Goal: Task Accomplishment & Management: Complete application form

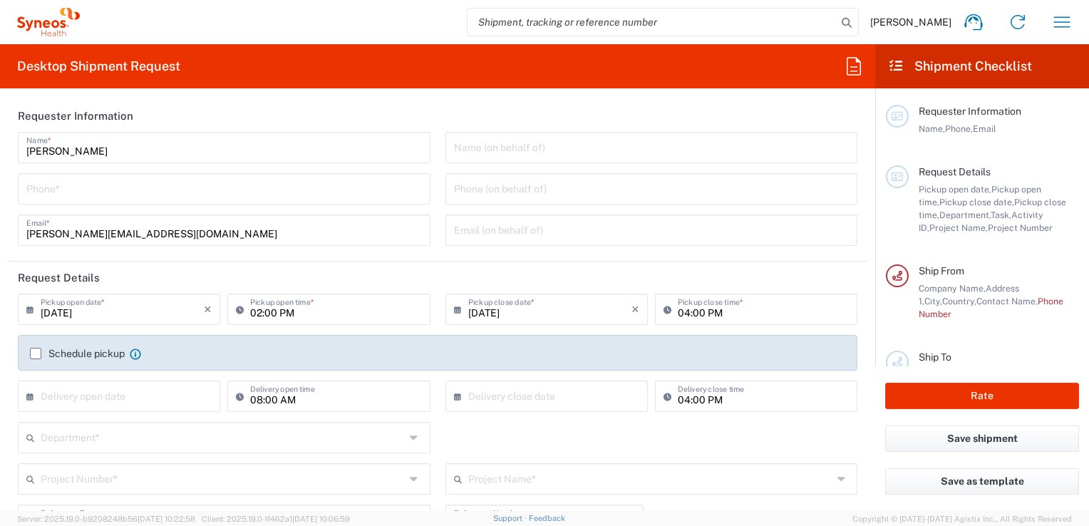
type input "Department"
type input "[GEOGRAPHIC_DATA]"
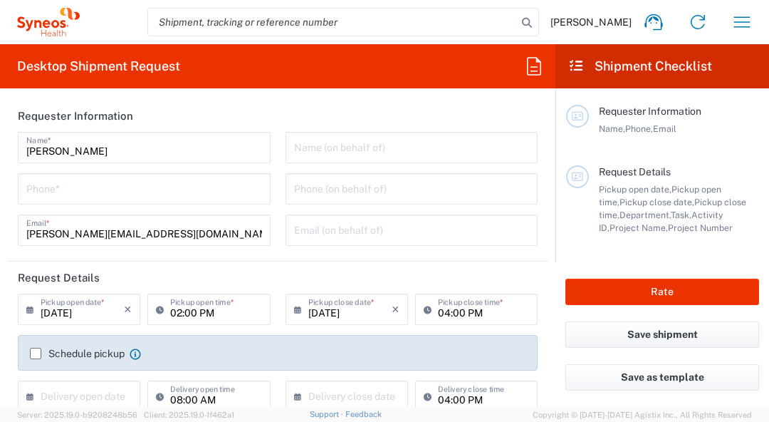
type input "Syneos Health France SARL"
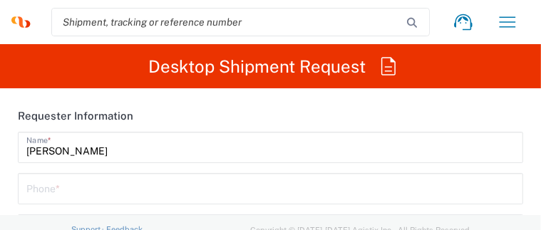
drag, startPoint x: 496, startPoint y: 229, endPoint x: 517, endPoint y: 229, distance: 20.7
click at [498, 230] on html "[PERSON_NAME] Home Shipment estimator Shipment tracking Desktop shipment reques…" at bounding box center [270, 115] width 541 height 230
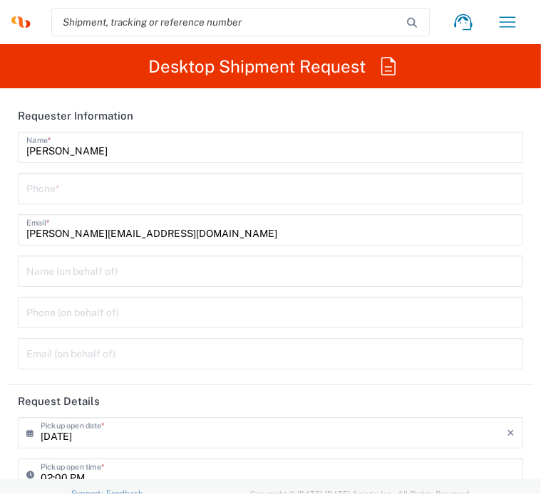
click at [217, 190] on input "tel" at bounding box center [270, 187] width 488 height 25
type input "0624546615"
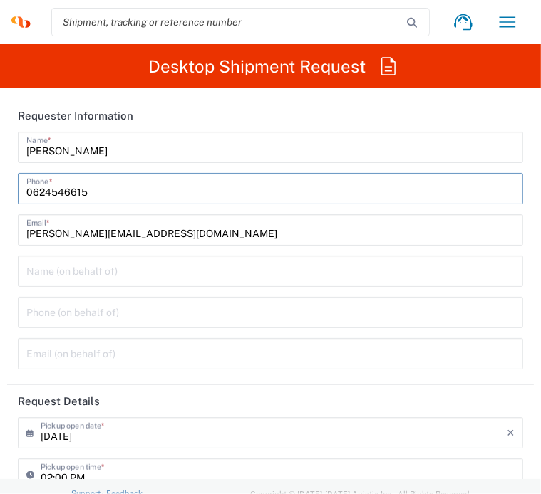
type input "[PERSON_NAME][EMAIL_ADDRESS][DOMAIN_NAME]"
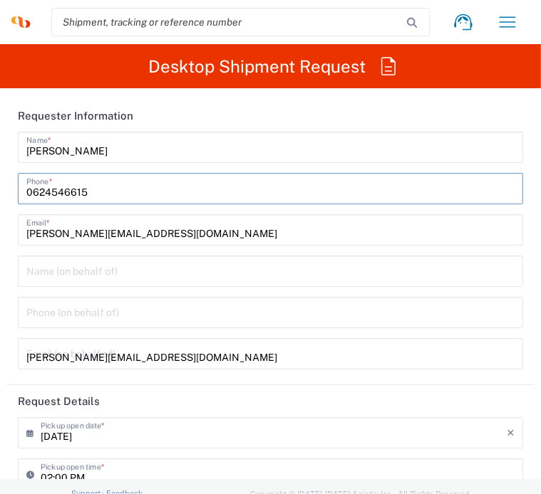
type input "0624546615"
type input "Hôpital Lapeyronie - Secteur Recherche Clinique [PERSON_NAME]"
type input "Hospitalisation de jour Service Rhumatologie"
type input "[STREET_ADDRESS][PERSON_NAME][PERSON_NAME]"
type input "[GEOGRAPHIC_DATA]"
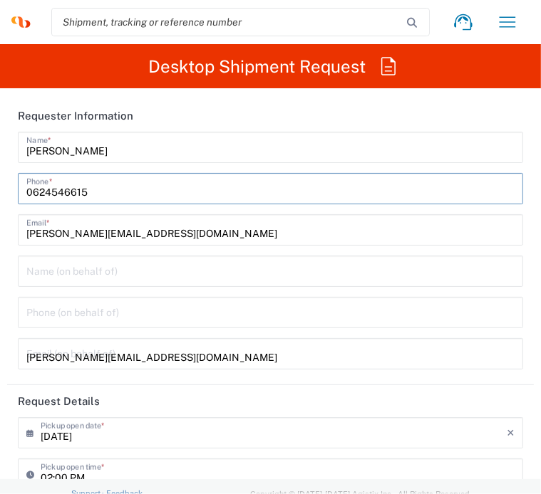
type input "[GEOGRAPHIC_DATA]"
type input "34295"
type input "04 67 33 86 42"
type input "[PERSON_NAME][EMAIL_ADDRESS][PERSON_NAME][DOMAIN_NAME]"
type input "[PERSON_NAME]"
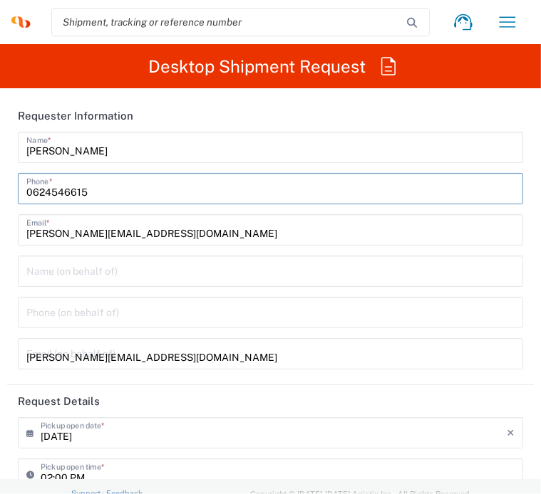
click at [294, 299] on div "Phone (on behalf of)" at bounding box center [270, 312] width 505 height 31
click at [464, 297] on div "Phone (on behalf of)" at bounding box center [270, 312] width 505 height 31
click at [506, 346] on div "Name (on behalf of) Phone (on behalf of) [PERSON_NAME][EMAIL_ADDRESS][DOMAIN_NA…" at bounding box center [271, 318] width 520 height 124
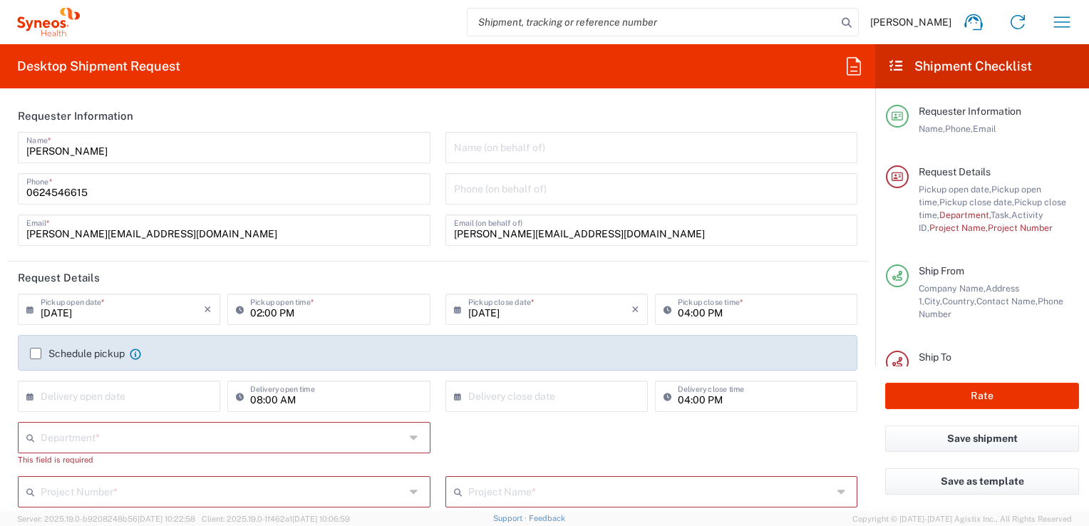
scroll to position [142, 0]
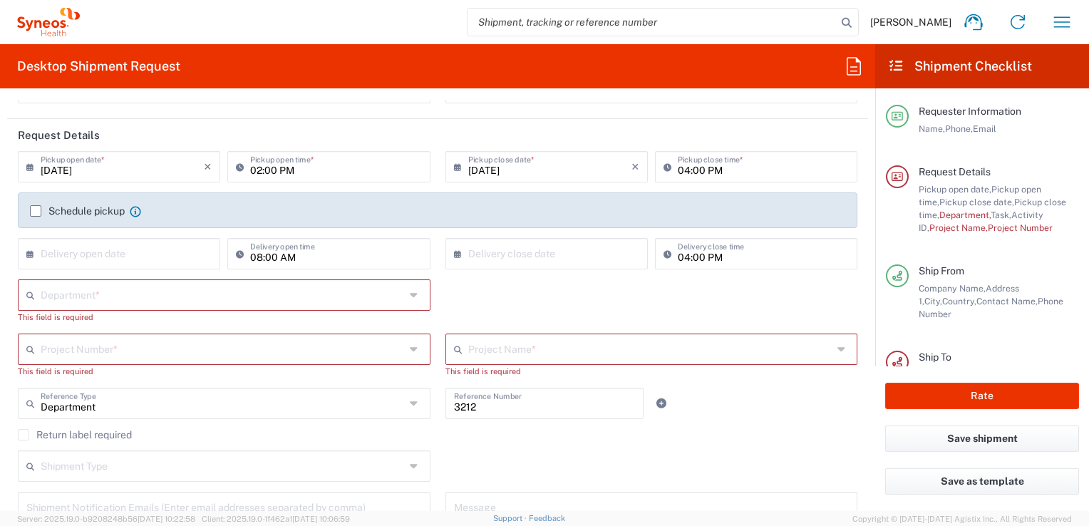
click at [182, 289] on input "text" at bounding box center [223, 293] width 364 height 25
type input "c"
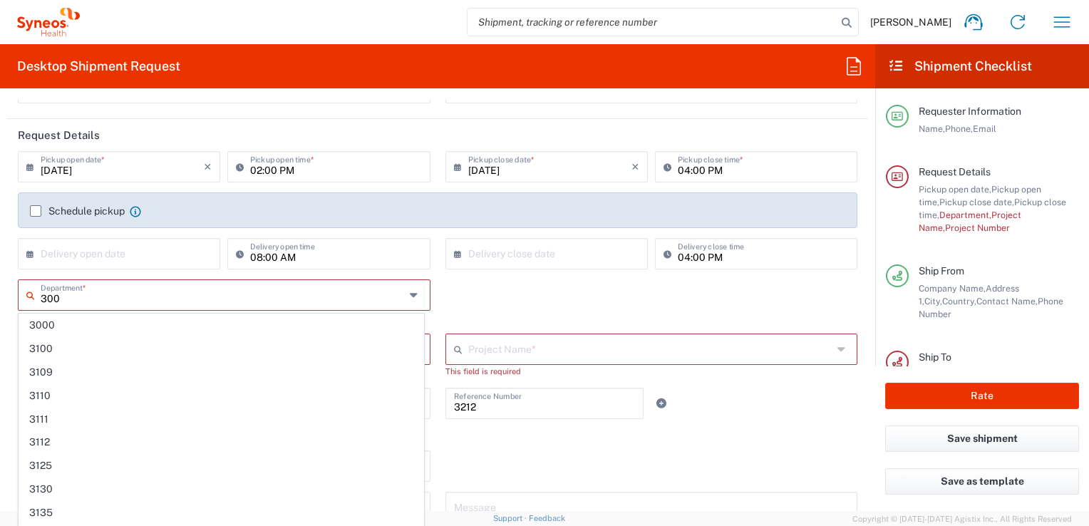
drag, startPoint x: 33, startPoint y: 331, endPoint x: 497, endPoint y: 294, distance: 464.5
click at [34, 331] on span "3000" at bounding box center [221, 325] width 404 height 22
type input "3000"
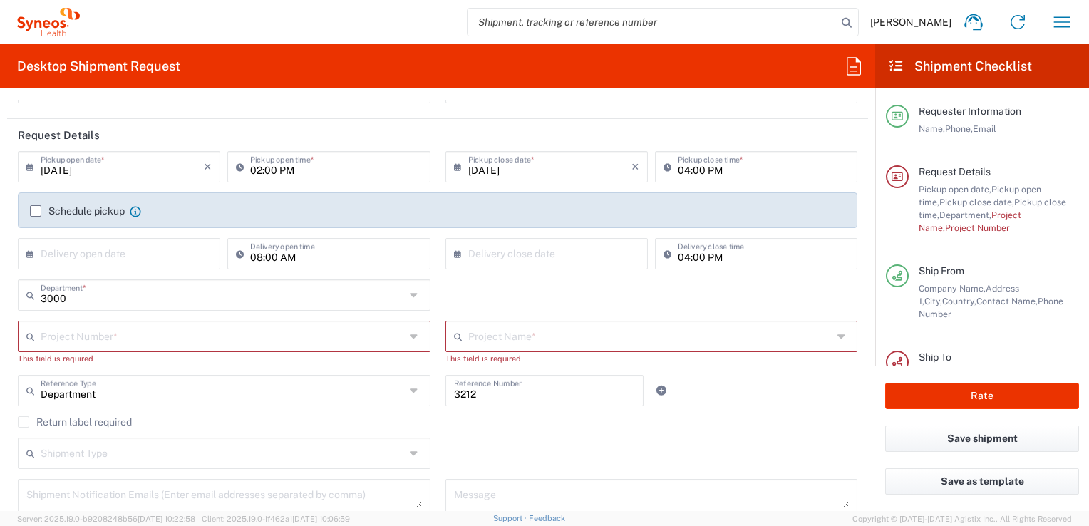
click at [497, 297] on div "3000 Department * 3000 3300 4300 8300" at bounding box center [438, 299] width 854 height 41
click at [152, 335] on input "text" at bounding box center [223, 335] width 364 height 25
click at [53, 336] on input "7061512" at bounding box center [223, 335] width 364 height 25
type input "7061512"
drag, startPoint x: 157, startPoint y: 353, endPoint x: 492, endPoint y: 335, distance: 334.6
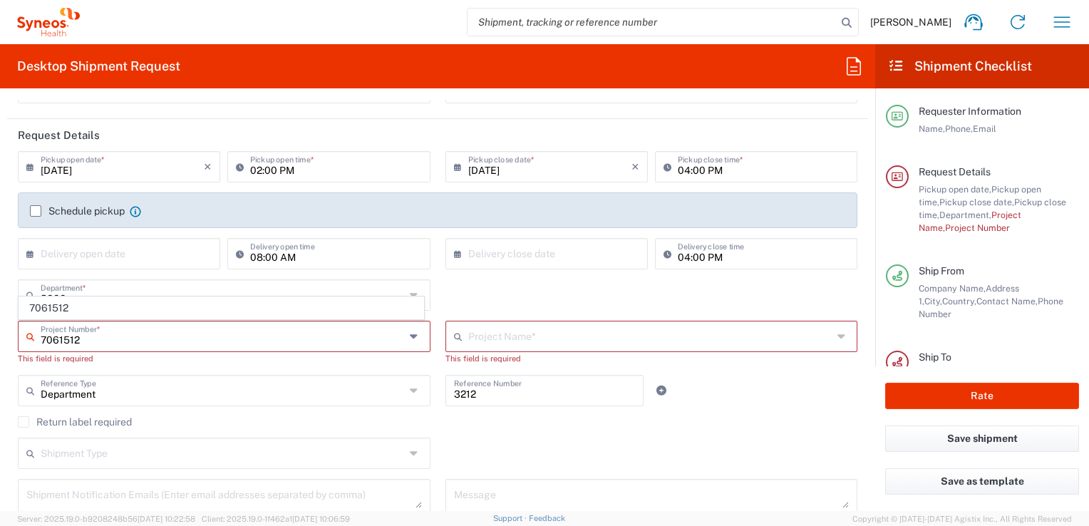
click at [157, 360] on div "This field is required" at bounding box center [224, 358] width 413 height 13
click at [159, 360] on div "This field is required" at bounding box center [224, 358] width 413 height 13
click at [499, 334] on input "text" at bounding box center [650, 335] width 364 height 25
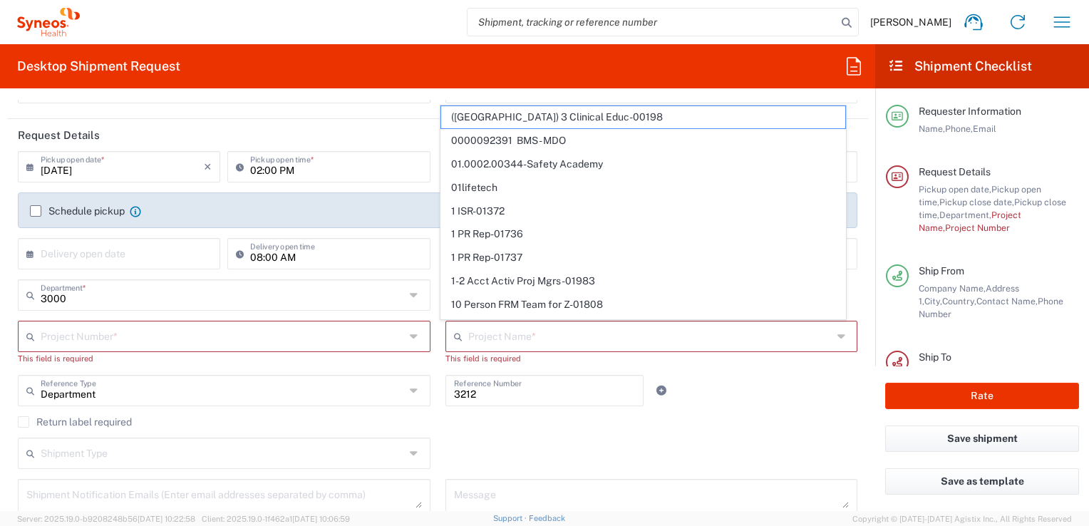
click at [233, 353] on div "This field is required" at bounding box center [224, 358] width 413 height 13
click at [143, 336] on input "text" at bounding box center [223, 335] width 364 height 25
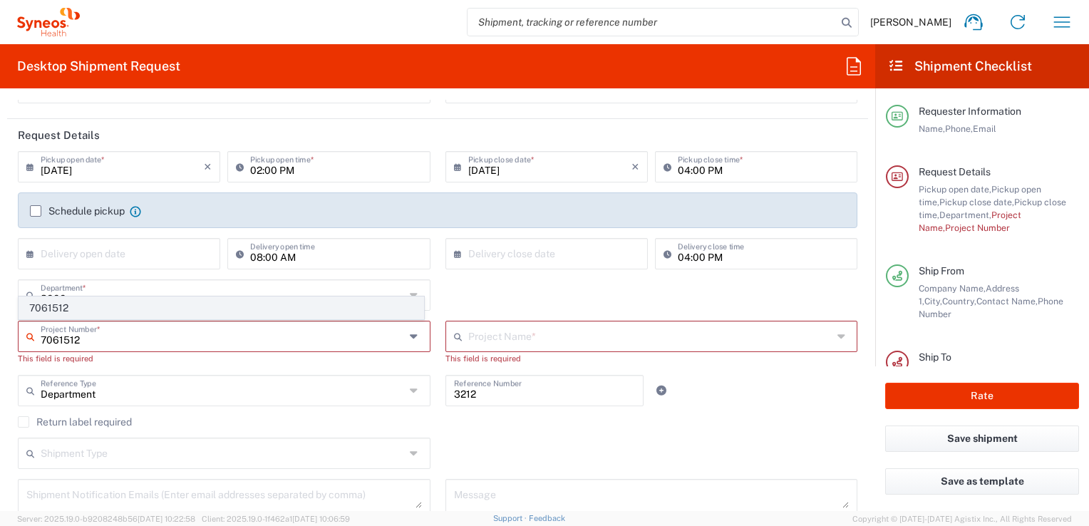
type input "7061512"
click at [51, 307] on span "7061512" at bounding box center [221, 308] width 404 height 22
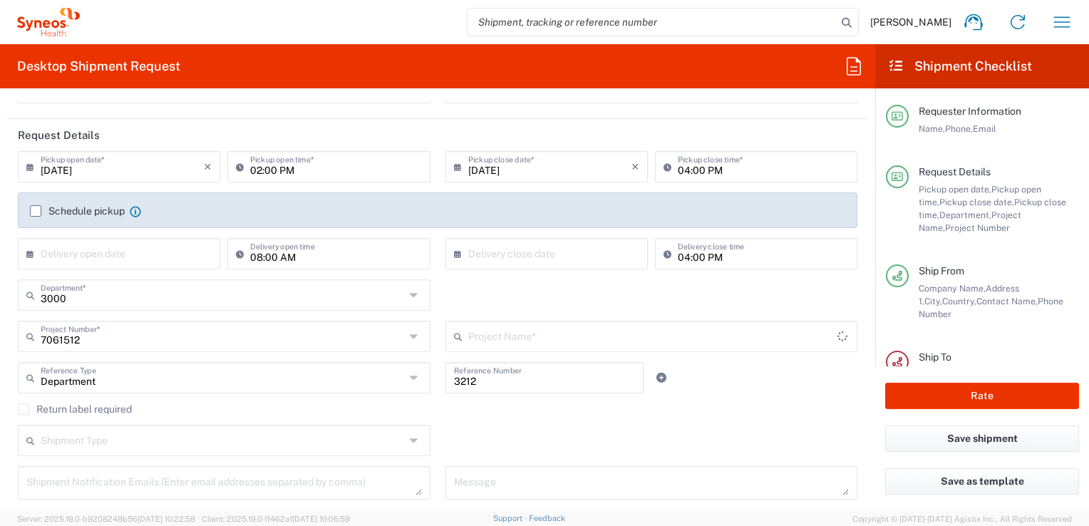
type input "4Moving 7061512"
click at [541, 432] on div "Shipment Type Batch Regular" at bounding box center [438, 445] width 854 height 41
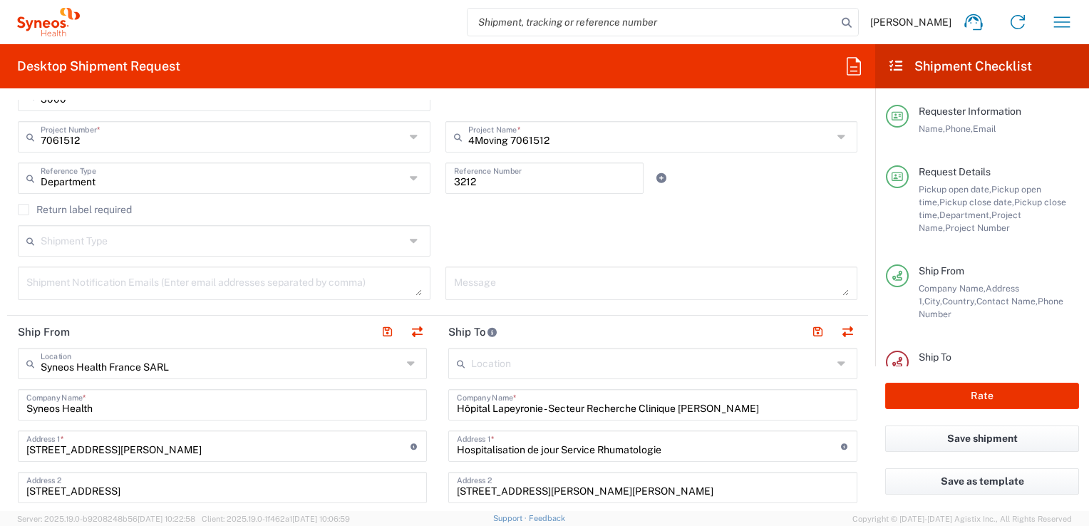
scroll to position [356, 0]
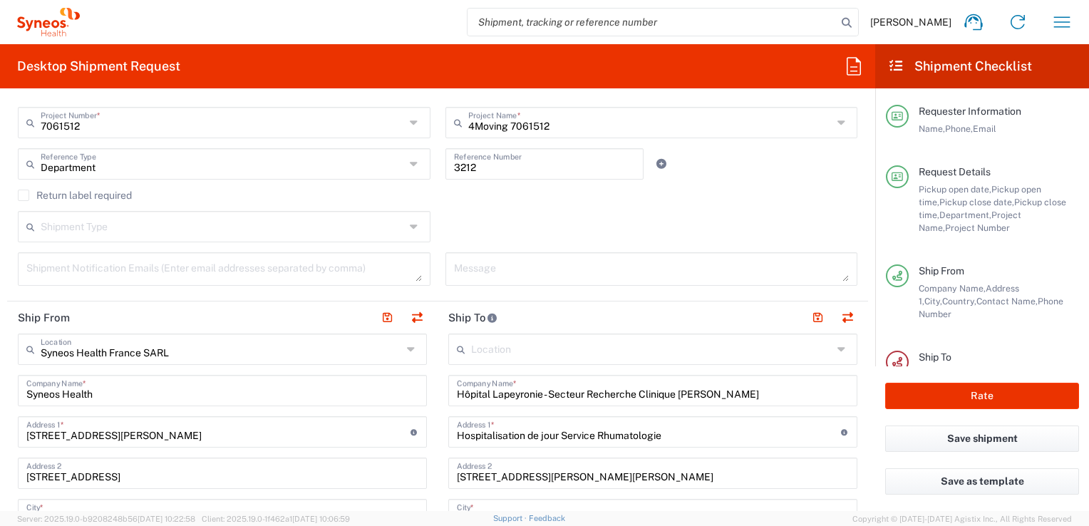
click at [224, 232] on input "text" at bounding box center [223, 225] width 364 height 25
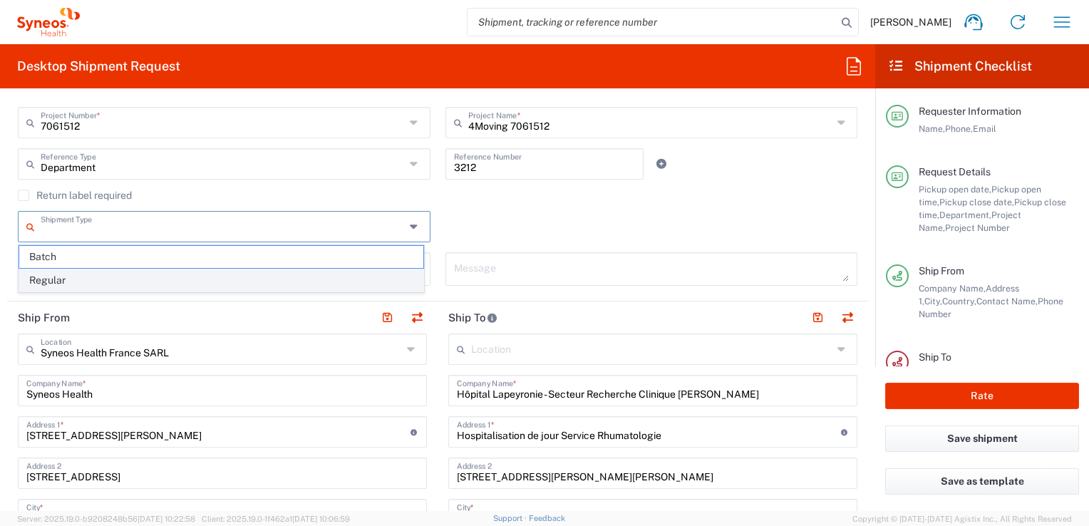
click at [61, 286] on span "Regular" at bounding box center [221, 280] width 404 height 22
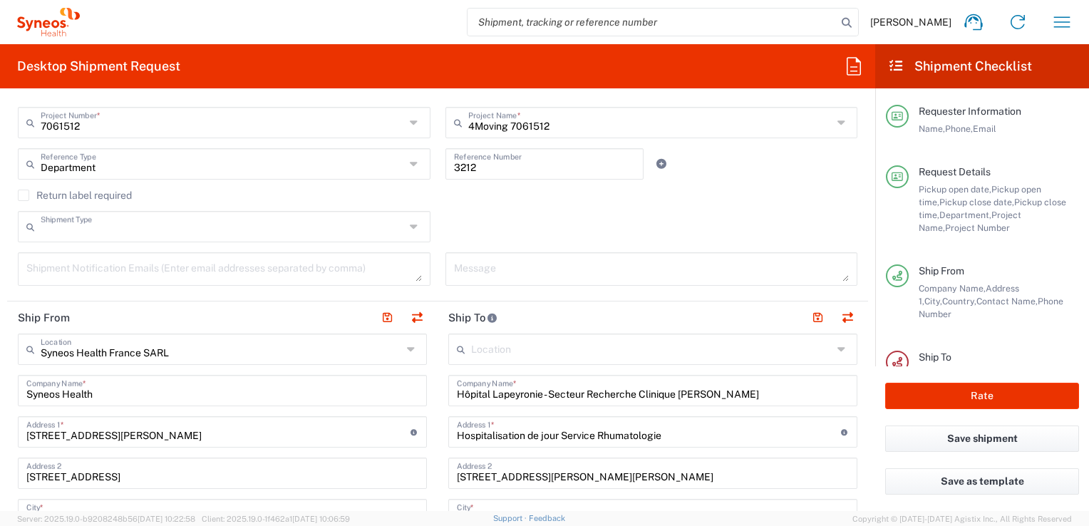
type input "Regular"
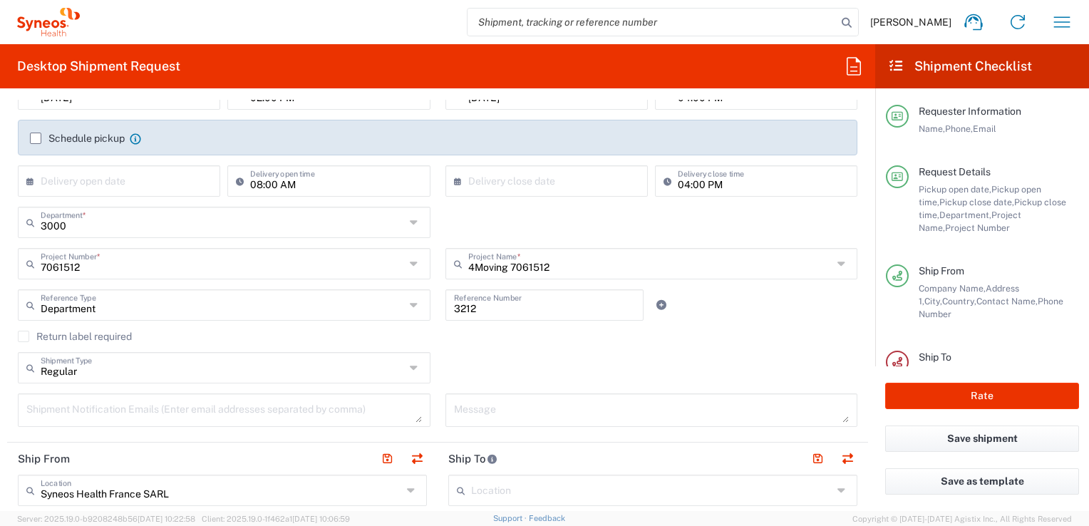
scroll to position [142, 0]
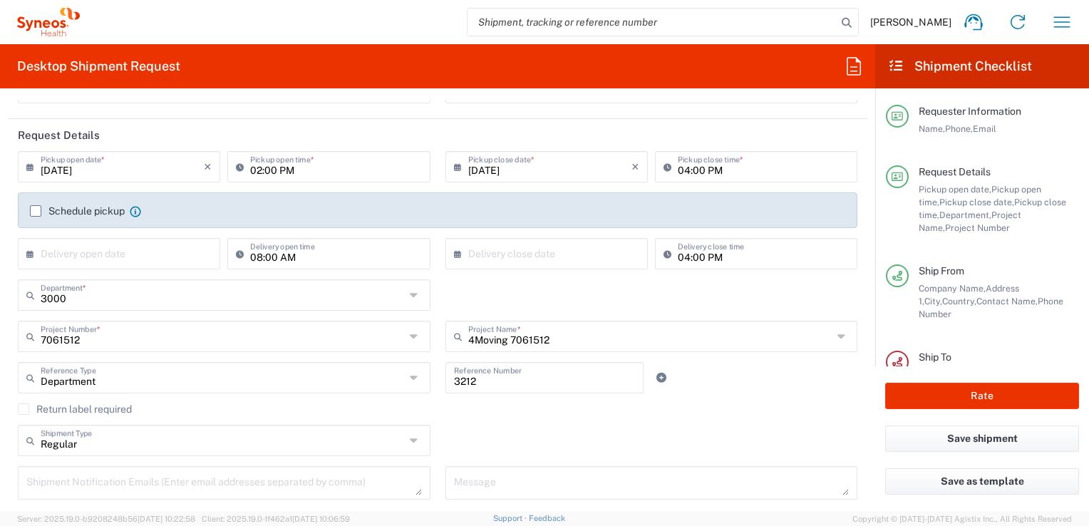
click at [40, 210] on label "Schedule pickup" at bounding box center [77, 210] width 95 height 11
click at [36, 211] on input "Schedule pickup" at bounding box center [36, 211] width 0 height 0
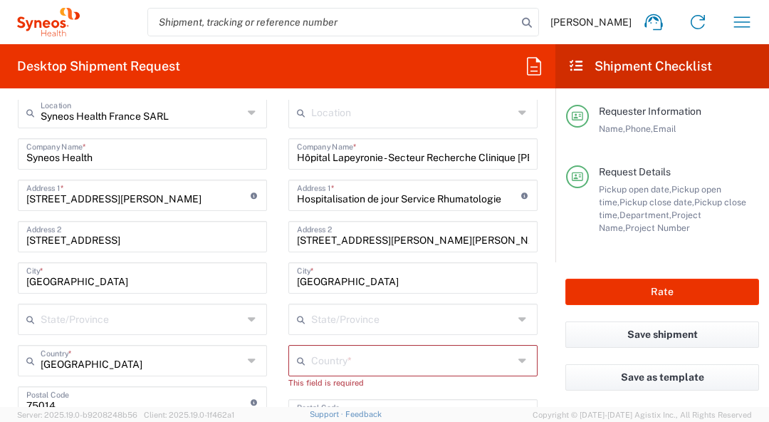
scroll to position [641, 0]
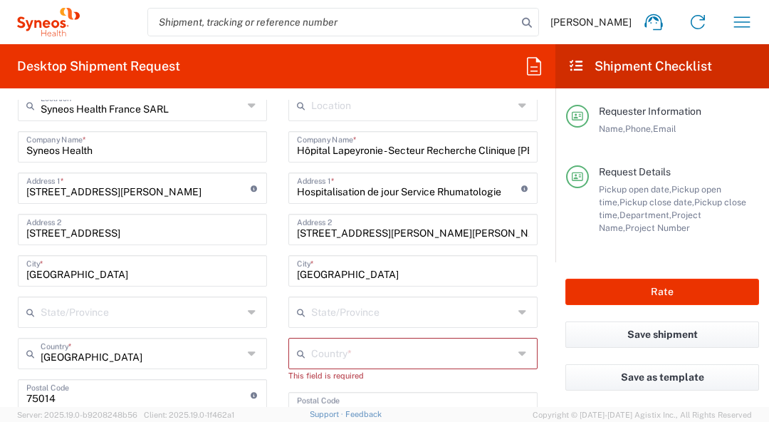
drag, startPoint x: 319, startPoint y: 152, endPoint x: 294, endPoint y: 145, distance: 26.4
click at [317, 150] on input "Hôpital Lapeyronie - Secteur Recherche Clinique [PERSON_NAME]" at bounding box center [413, 145] width 232 height 25
drag, startPoint x: 294, startPoint y: 145, endPoint x: 729, endPoint y: 144, distance: 435.3
click at [729, 144] on div "Desktop Shipment Request Requester Information [PERSON_NAME] Name * [PHONE_NUMB…" at bounding box center [384, 225] width 769 height 363
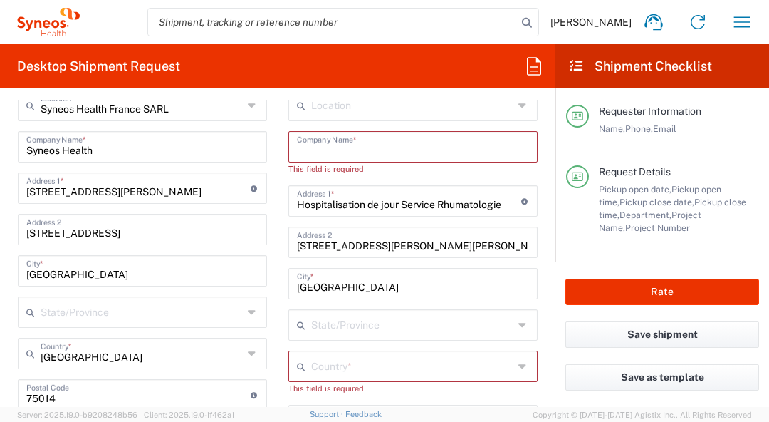
paste input "MICS Centrum Medyczne [GEOGRAPHIC_DATA]"
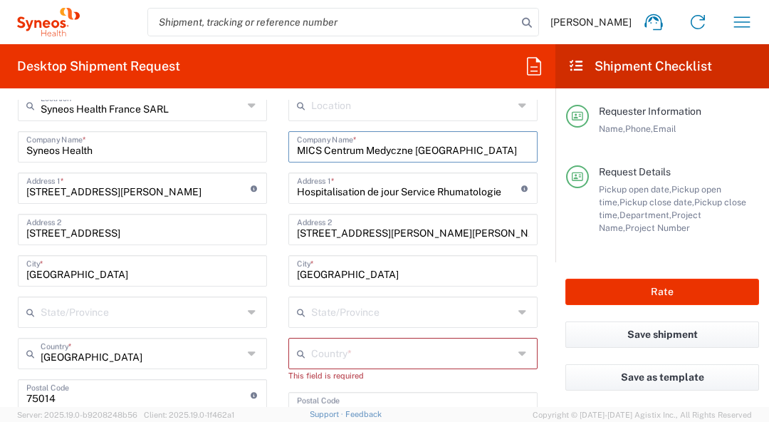
scroll to position [0, 0]
type input "MICS Centrum Medyczne [GEOGRAPHIC_DATA]"
click at [403, 229] on input "[STREET_ADDRESS][PERSON_NAME][PERSON_NAME]" at bounding box center [413, 228] width 232 height 25
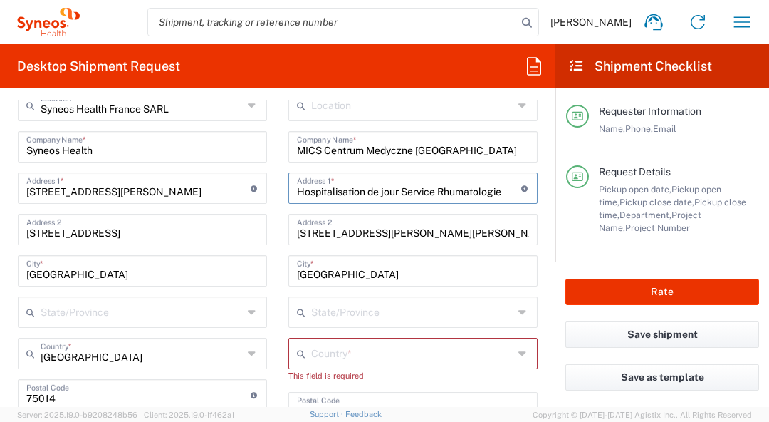
drag, startPoint x: 294, startPoint y: 187, endPoint x: 716, endPoint y: 161, distance: 423.3
click at [716, 161] on div "Desktop Shipment Request Requester Information [PERSON_NAME] Name * [PHONE_NUMB…" at bounding box center [384, 225] width 769 height 363
paste input "Wronia 53, lok. B10"
type input "Wronia 53, lok. B10"
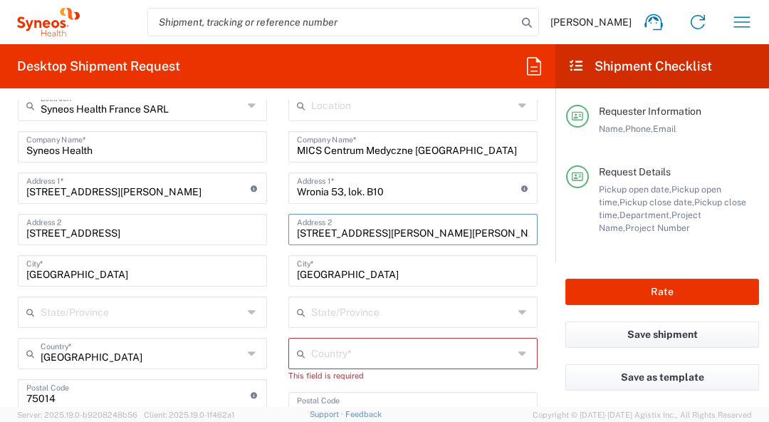
drag, startPoint x: 474, startPoint y: 233, endPoint x: 243, endPoint y: 237, distance: 231.6
click at [243, 237] on div "Ship From Syneos Health [GEOGRAPHIC_DATA] SARL Location Syneos Health [GEOGRAPH…" at bounding box center [277, 417] width 541 height 719
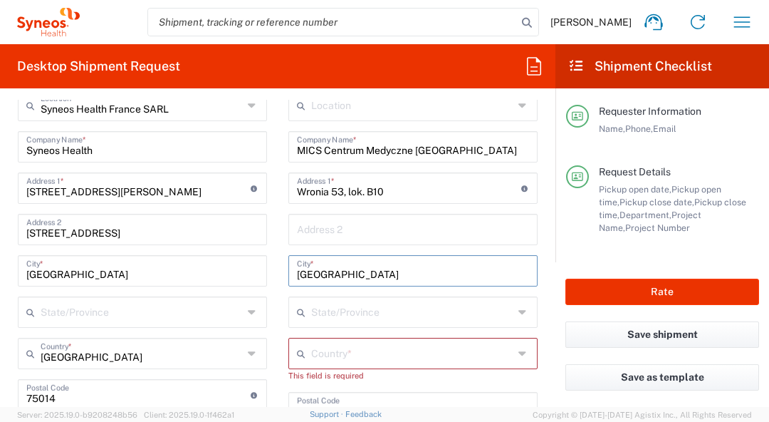
drag, startPoint x: 279, startPoint y: 267, endPoint x: 256, endPoint y: 264, distance: 23.7
click at [256, 264] on div "Ship From Syneos Health [GEOGRAPHIC_DATA] SARL Location Syneos Health [GEOGRAPH…" at bounding box center [277, 417] width 541 height 719
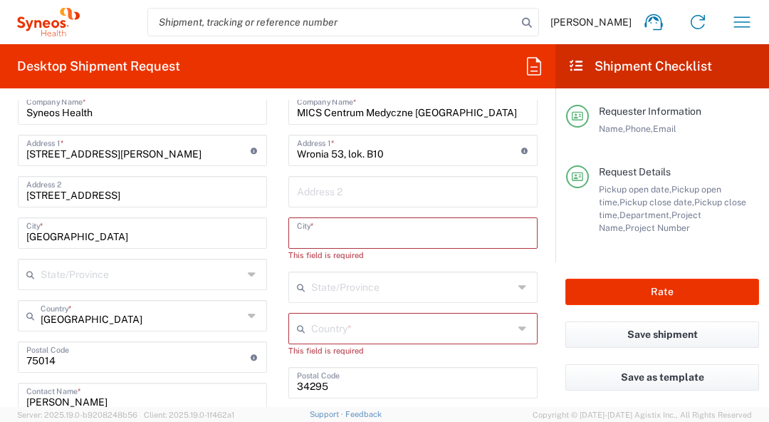
scroll to position [712, 0]
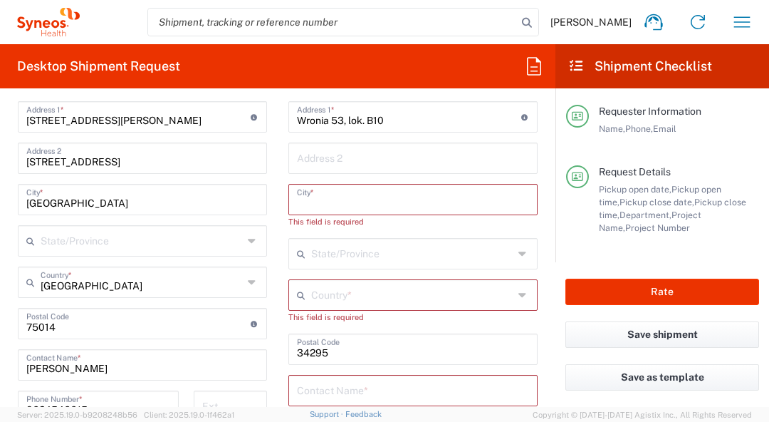
click at [348, 304] on input "text" at bounding box center [412, 293] width 202 height 25
click at [343, 293] on input "text" at bounding box center [412, 293] width 202 height 25
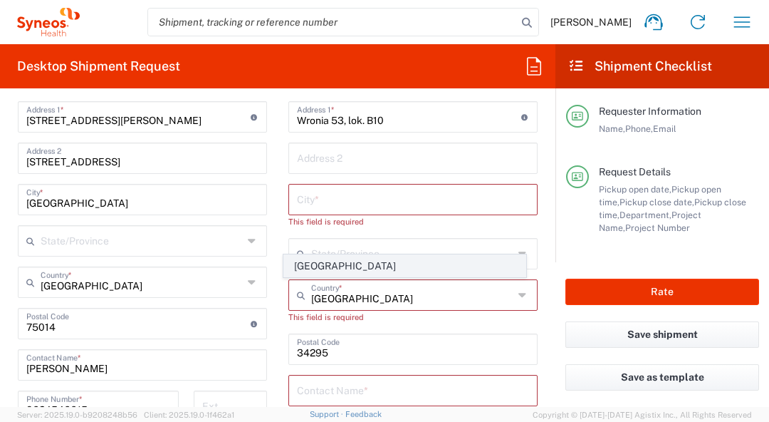
click at [331, 259] on span "[GEOGRAPHIC_DATA]" at bounding box center [404, 266] width 241 height 22
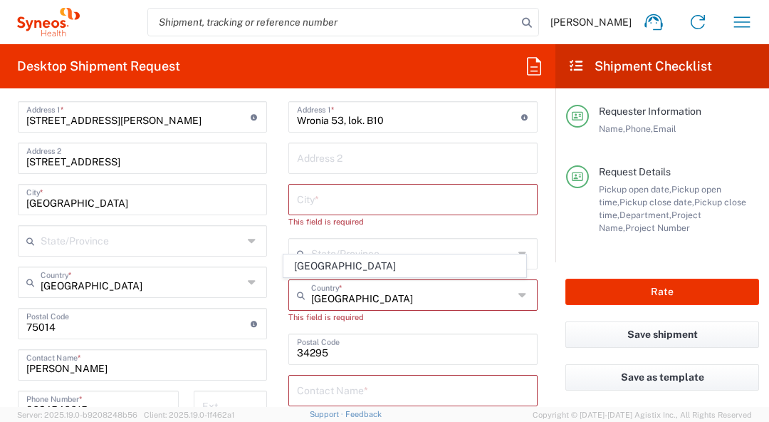
type input "[GEOGRAPHIC_DATA]"
type input "Sender/Shipper"
type input "Delivery Duty Paid"
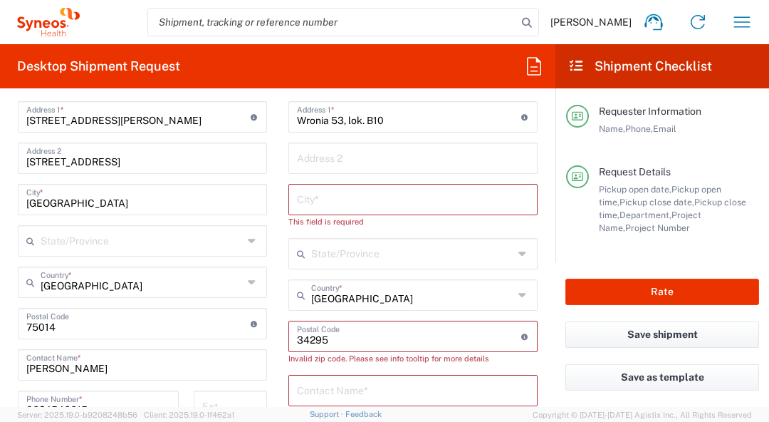
click at [344, 188] on input "text" at bounding box center [413, 198] width 232 height 25
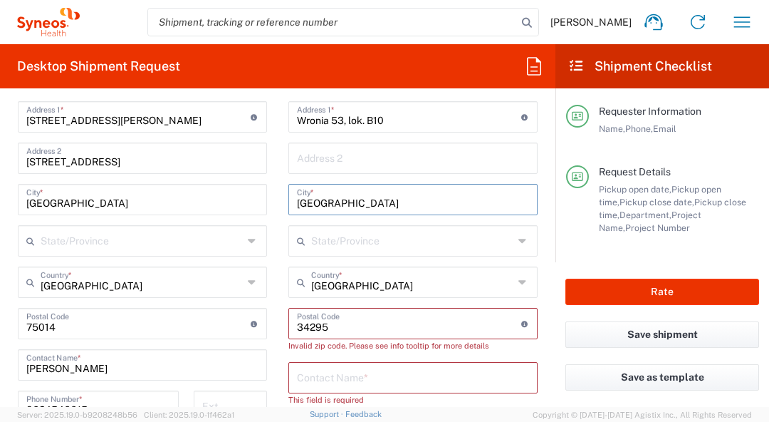
type input "[GEOGRAPHIC_DATA]"
click at [357, 321] on input "undefined" at bounding box center [409, 322] width 224 height 25
drag, startPoint x: 291, startPoint y: 324, endPoint x: 280, endPoint y: 324, distance: 10.7
click at [280, 324] on main "Location [PERSON_NAME] LLC-[GEOGRAPHIC_DATA] [GEOGRAPHIC_DATA] [GEOGRAPHIC_DATA…" at bounding box center [413, 331] width 271 height 624
paste input "00-874"
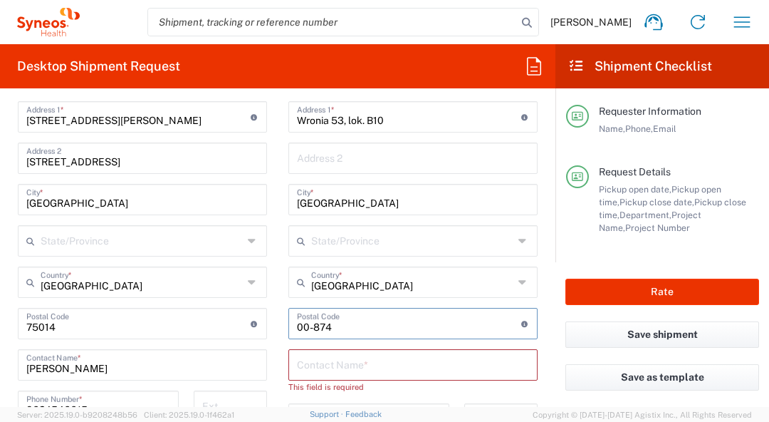
type input "00-874"
click at [372, 380] on div "This field is required" at bounding box center [413, 386] width 249 height 13
click at [352, 366] on input "text" at bounding box center [413, 363] width 232 height 25
paste input "[PERSON_NAME]"
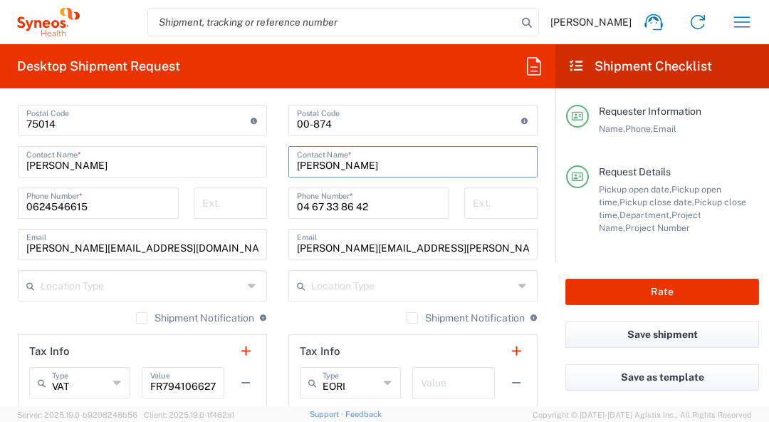
scroll to position [926, 0]
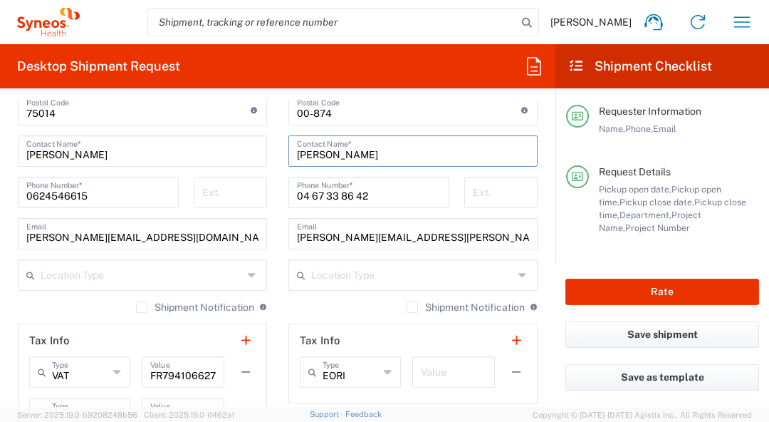
type input "[PERSON_NAME]"
drag, startPoint x: 451, startPoint y: 233, endPoint x: 217, endPoint y: 239, distance: 233.7
click at [217, 239] on div "Ship From Syneos Health [GEOGRAPHIC_DATA] SARL Location Syneos Health [GEOGRAPH…" at bounding box center [277, 132] width 541 height 719
click at [462, 232] on input "[PERSON_NAME][EMAIL_ADDRESS][PERSON_NAME][DOMAIN_NAME]" at bounding box center [413, 232] width 232 height 25
drag, startPoint x: 383, startPoint y: 228, endPoint x: 247, endPoint y: 222, distance: 136.2
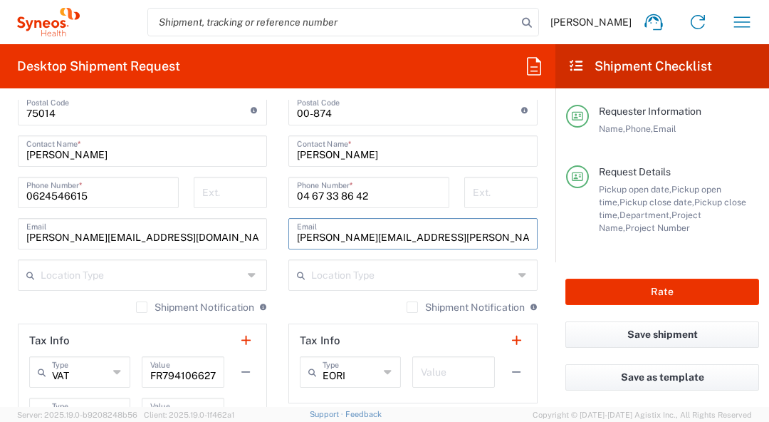
click at [248, 222] on div "Ship From Syneos Health [GEOGRAPHIC_DATA] SARL Location Syneos Health [GEOGRAPH…" at bounding box center [277, 132] width 541 height 719
paste input "[PERSON_NAME][EMAIL_ADDRESS][DOMAIN_NAME]"
type input "[PERSON_NAME][EMAIL_ADDRESS][DOMAIN_NAME]"
click at [382, 193] on input "04 67 33 86 42" at bounding box center [369, 191] width 144 height 25
drag, startPoint x: 375, startPoint y: 196, endPoint x: 261, endPoint y: 190, distance: 114.1
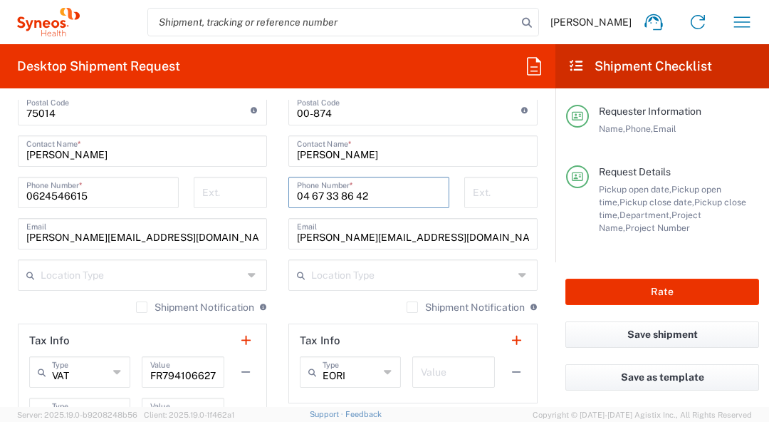
click at [261, 190] on div "Ship From Syneos Health [GEOGRAPHIC_DATA] SARL Location Syneos Health [GEOGRAPH…" at bounding box center [277, 132] width 541 height 719
paste input "[PHONE_NUMBER]"
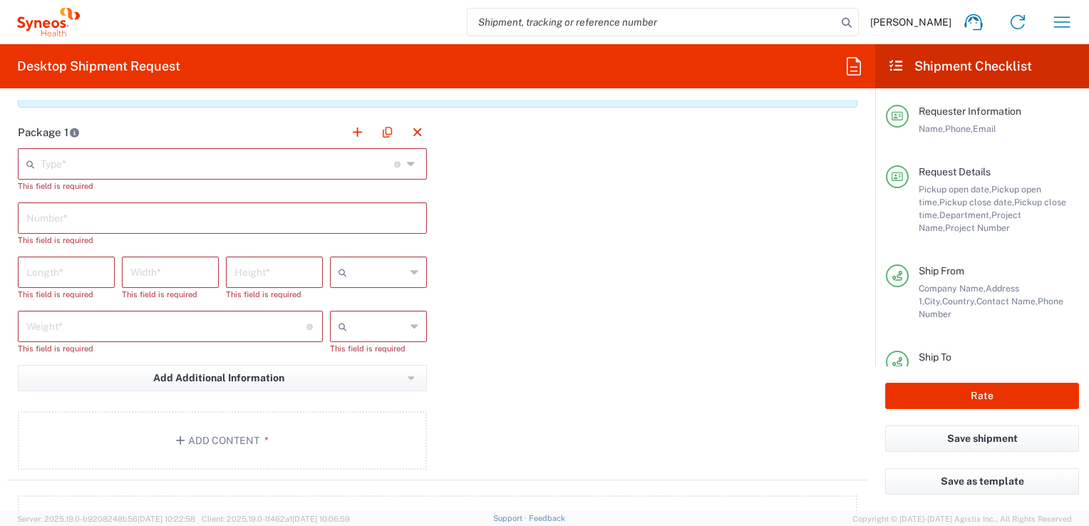
scroll to position [1354, 0]
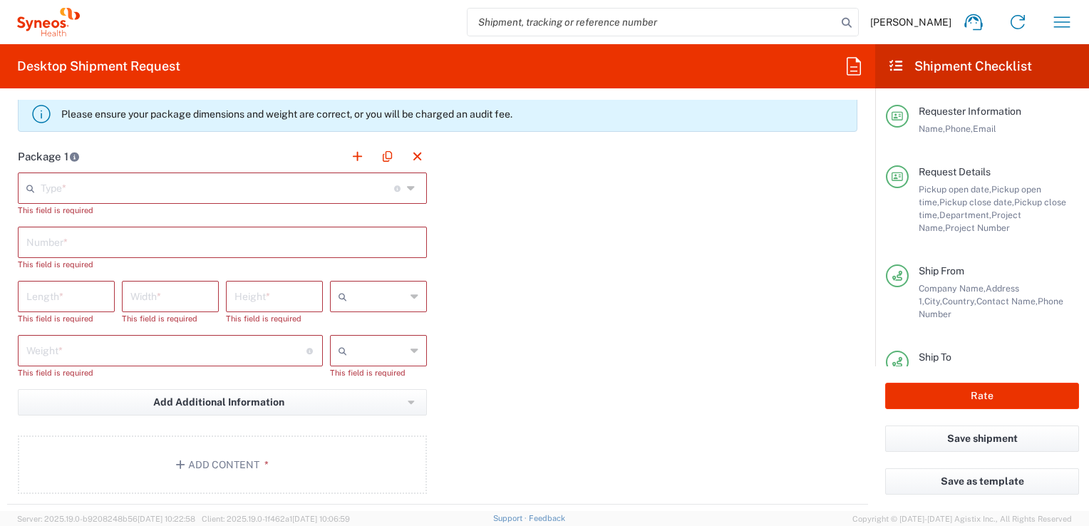
type input "[PHONE_NUMBER]"
drag, startPoint x: 249, startPoint y: 190, endPoint x: 390, endPoint y: 186, distance: 141.8
click at [257, 192] on input "text" at bounding box center [217, 187] width 353 height 25
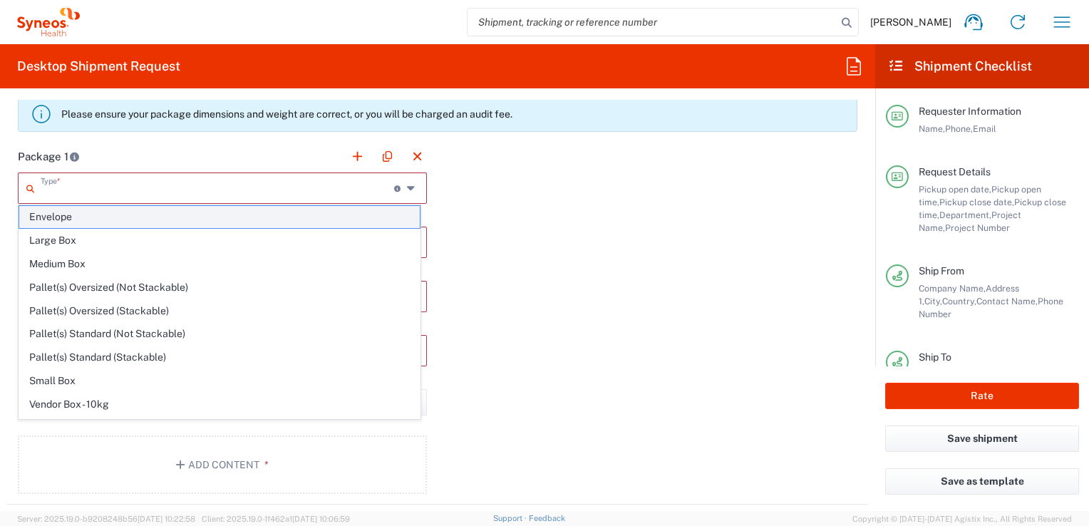
click at [98, 212] on span "Envelope" at bounding box center [219, 217] width 400 height 22
type input "Envelope"
type input "1"
type input "9.5"
type input "12.5"
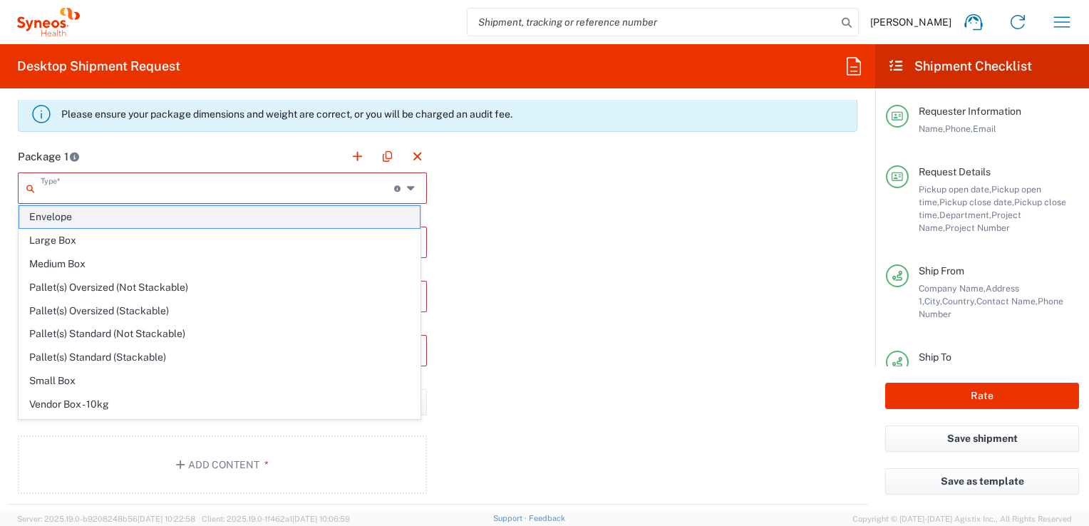
type input "0.25"
type input "in"
type input "0.45"
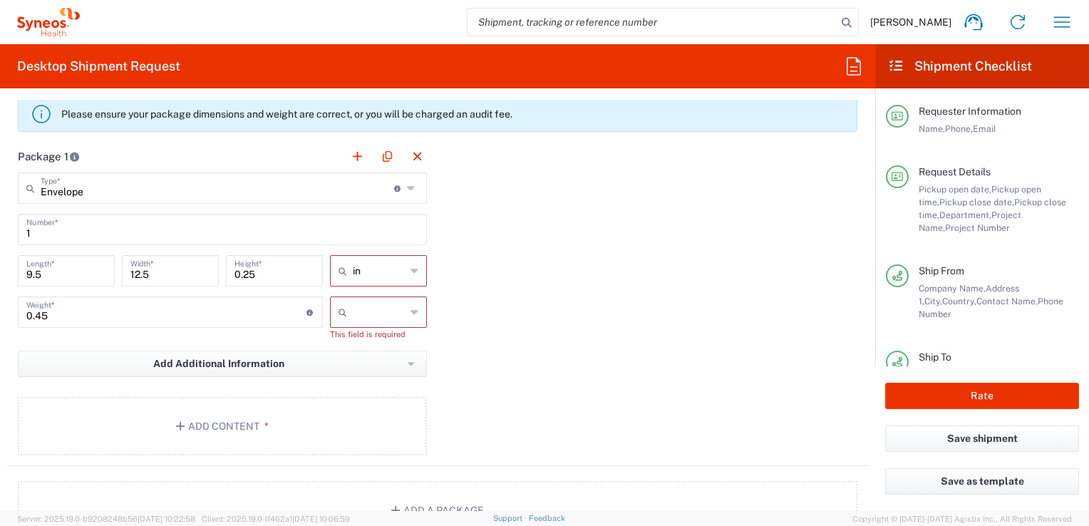
click at [410, 269] on icon at bounding box center [414, 270] width 8 height 23
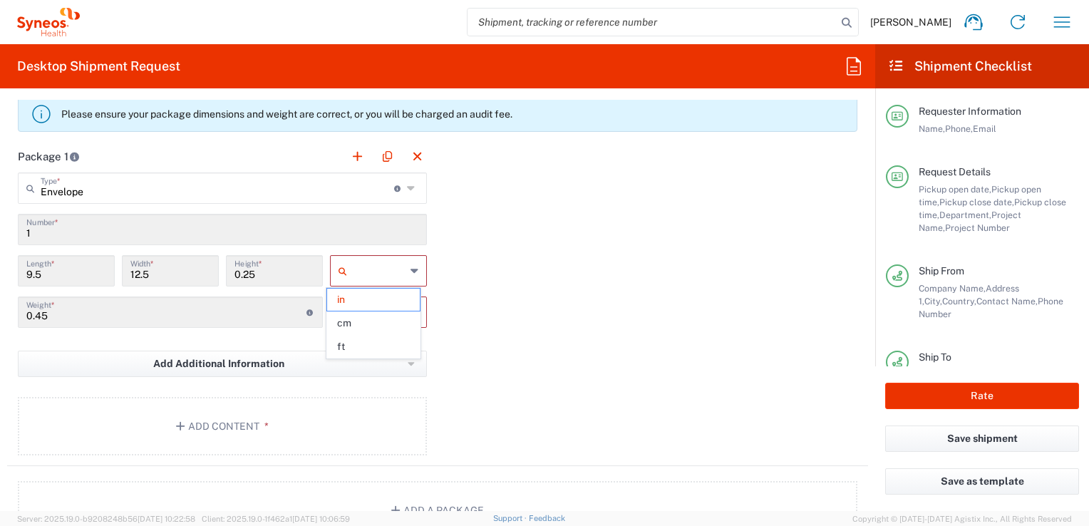
drag, startPoint x: 348, startPoint y: 323, endPoint x: 422, endPoint y: 315, distance: 73.9
click at [349, 323] on span "cm" at bounding box center [373, 323] width 93 height 22
type input "24.13"
type input "31.75"
type input "0.64"
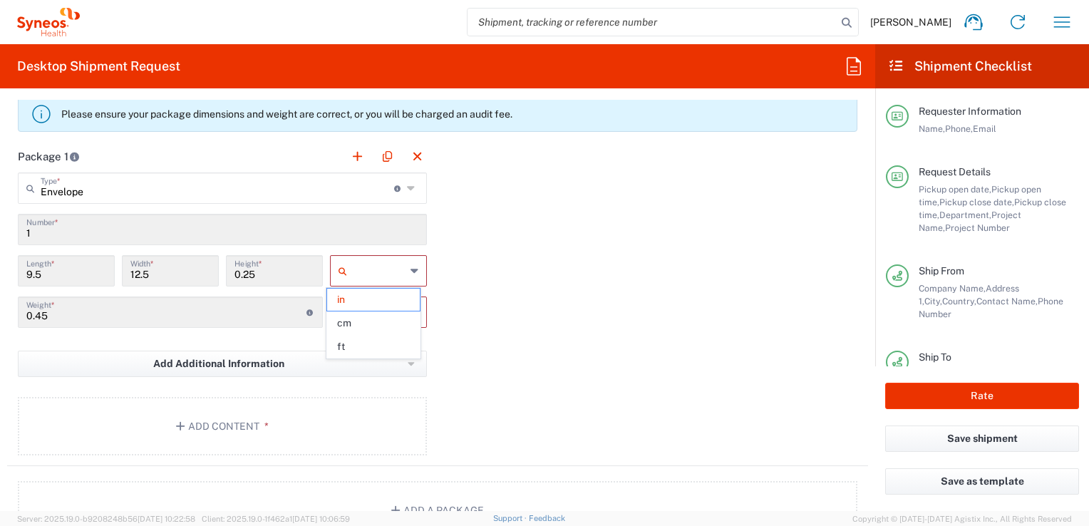
type input "cm"
click at [404, 318] on div at bounding box center [378, 311] width 97 height 31
drag, startPoint x: 413, startPoint y: 310, endPoint x: 380, endPoint y: 321, distance: 34.5
click at [410, 310] on div at bounding box center [378, 311] width 97 height 31
click at [358, 333] on span "kgs" at bounding box center [373, 341] width 93 height 22
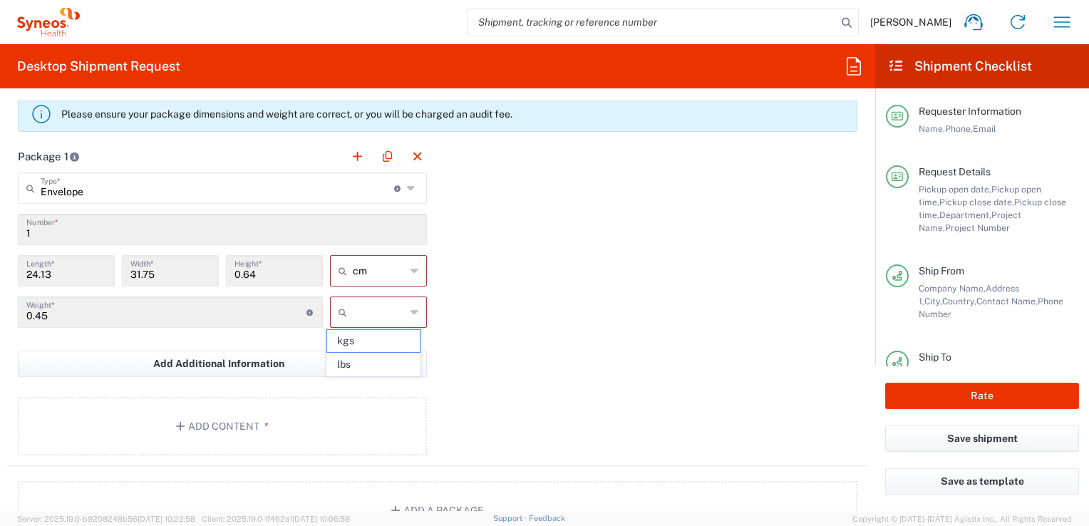
type input "kgs"
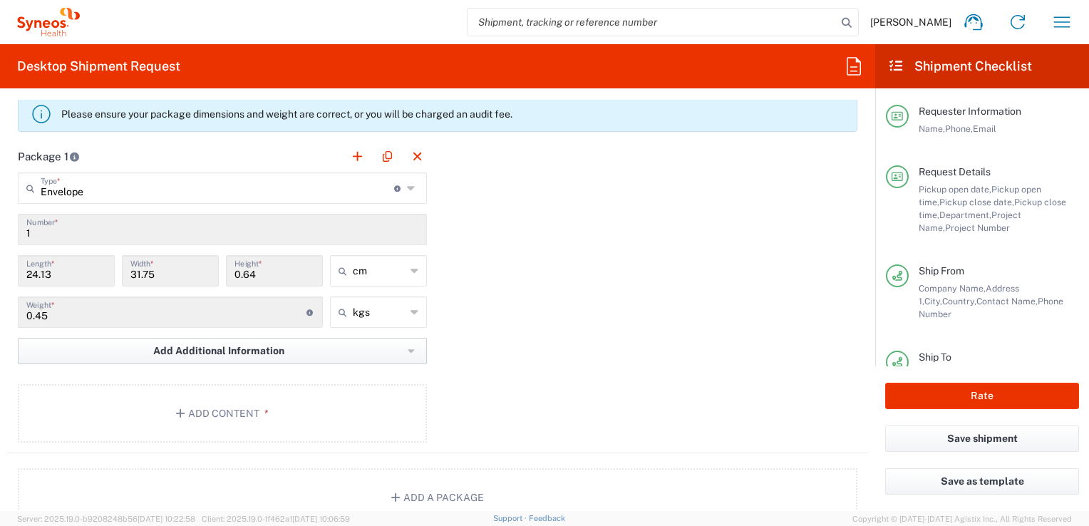
click at [282, 347] on button "Add Additional Information" at bounding box center [222, 351] width 409 height 26
click at [95, 383] on li "Package material" at bounding box center [80, 381] width 123 height 23
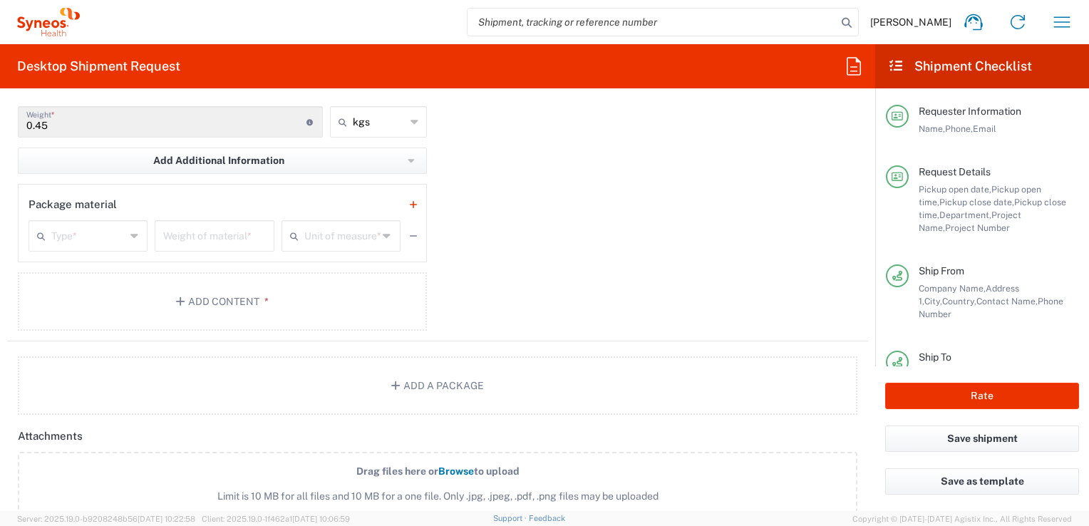
scroll to position [1567, 0]
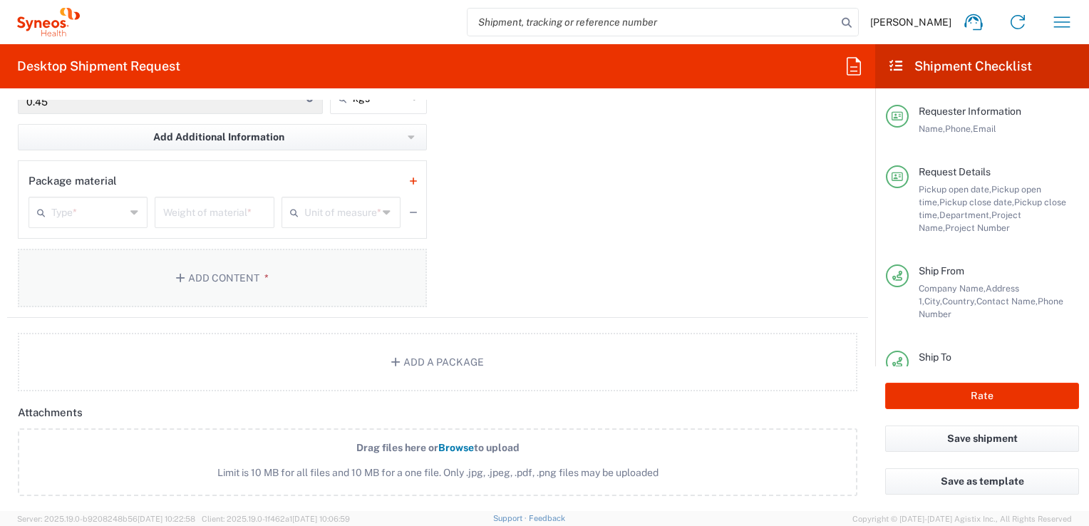
click at [210, 275] on button "Add Content *" at bounding box center [222, 278] width 409 height 58
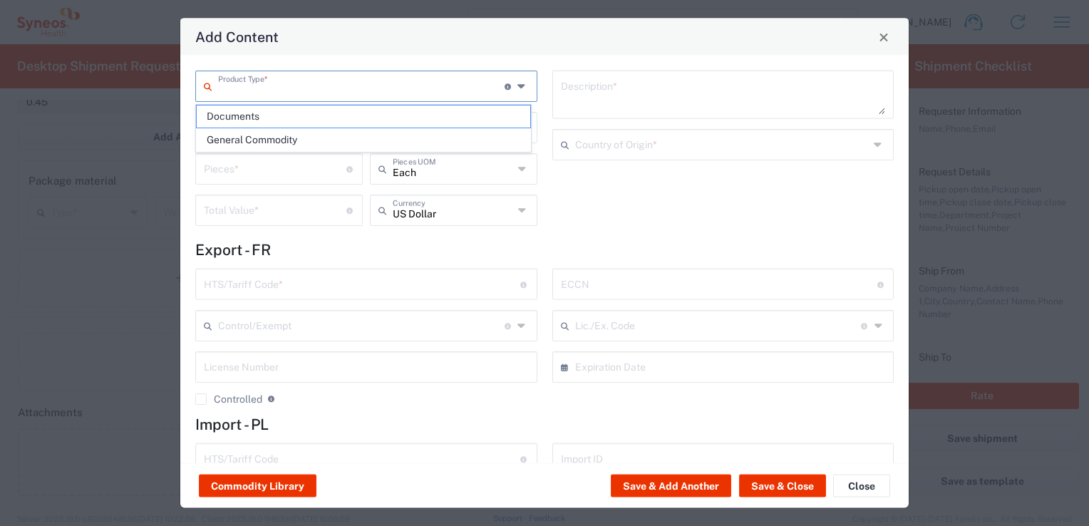
click at [360, 79] on input "text" at bounding box center [361, 85] width 286 height 25
click at [237, 124] on span "Documents" at bounding box center [363, 116] width 333 height 22
type input "Documents"
type input "1"
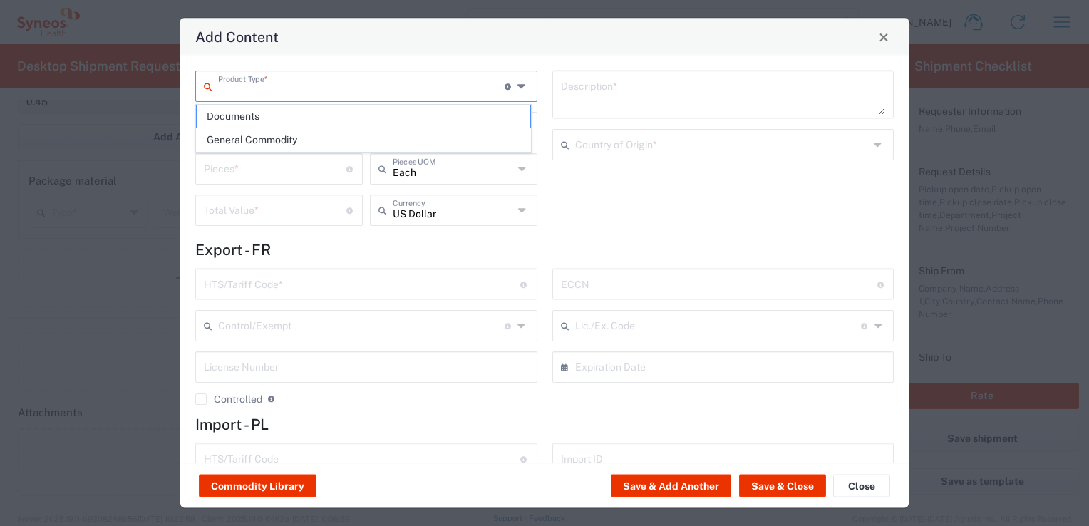
type input "1"
type textarea "Documents"
type input "[GEOGRAPHIC_DATA]"
type input "0000.00.0000"
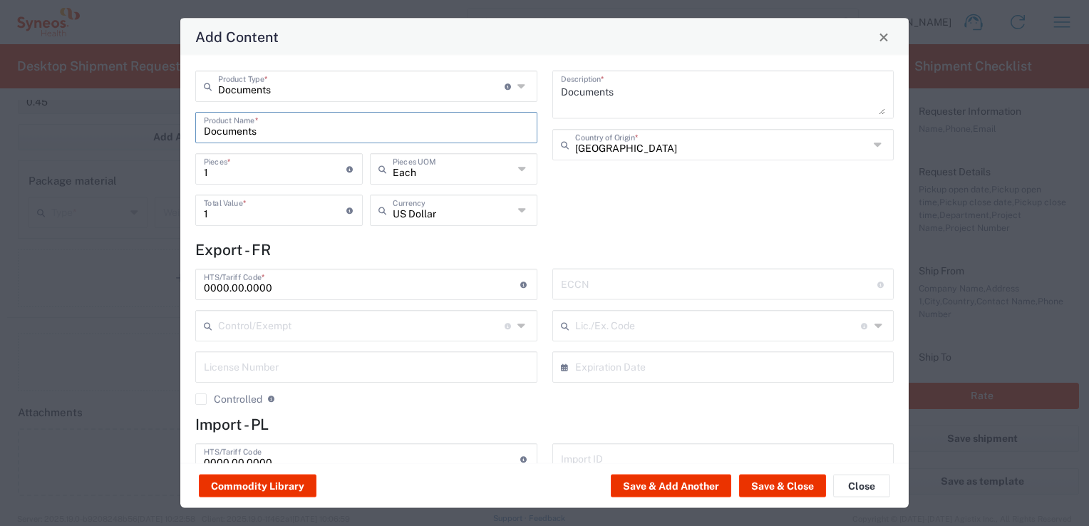
click at [237, 116] on input "Documents" at bounding box center [366, 126] width 325 height 25
click at [623, 90] on textarea "Documents" at bounding box center [723, 95] width 325 height 40
type textarea "Documents [PERSON_NAME]"
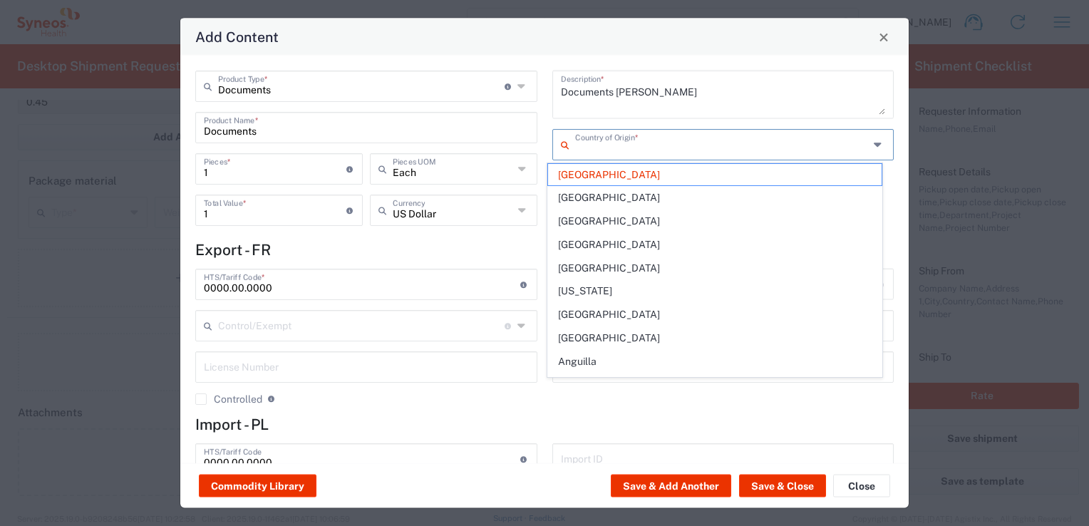
click at [621, 144] on input "text" at bounding box center [722, 143] width 294 height 25
drag, startPoint x: 621, startPoint y: 144, endPoint x: 569, endPoint y: 170, distance: 58.6
click at [621, 144] on input "text" at bounding box center [722, 143] width 294 height 25
click at [562, 179] on span "[GEOGRAPHIC_DATA]" at bounding box center [714, 175] width 333 height 22
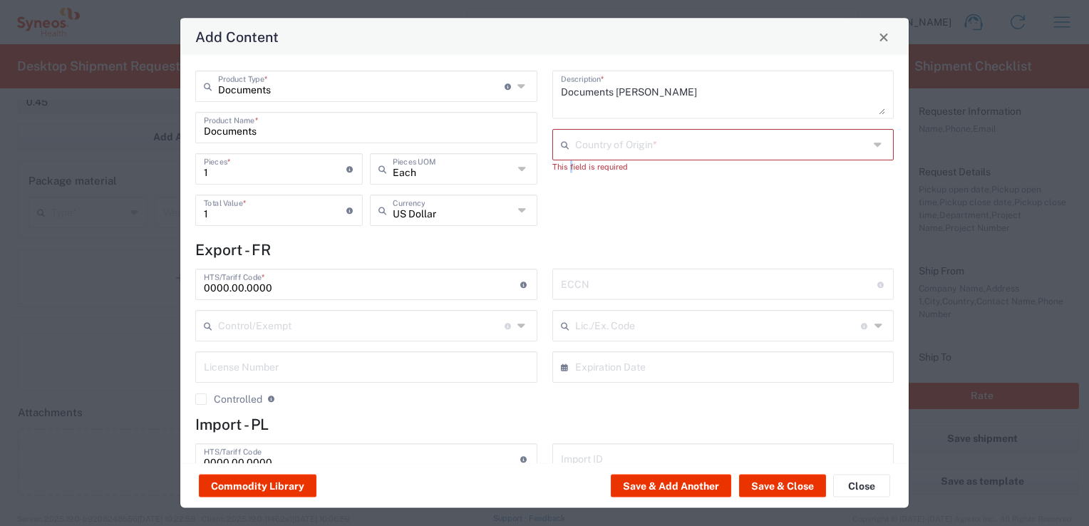
drag, startPoint x: 564, startPoint y: 178, endPoint x: 553, endPoint y: 211, distance: 34.7
click at [565, 178] on div "Documents [PERSON_NAME] Description * Country of Origin * This field is required" at bounding box center [722, 153] width 357 height 165
click at [649, 144] on input "text" at bounding box center [722, 143] width 294 height 25
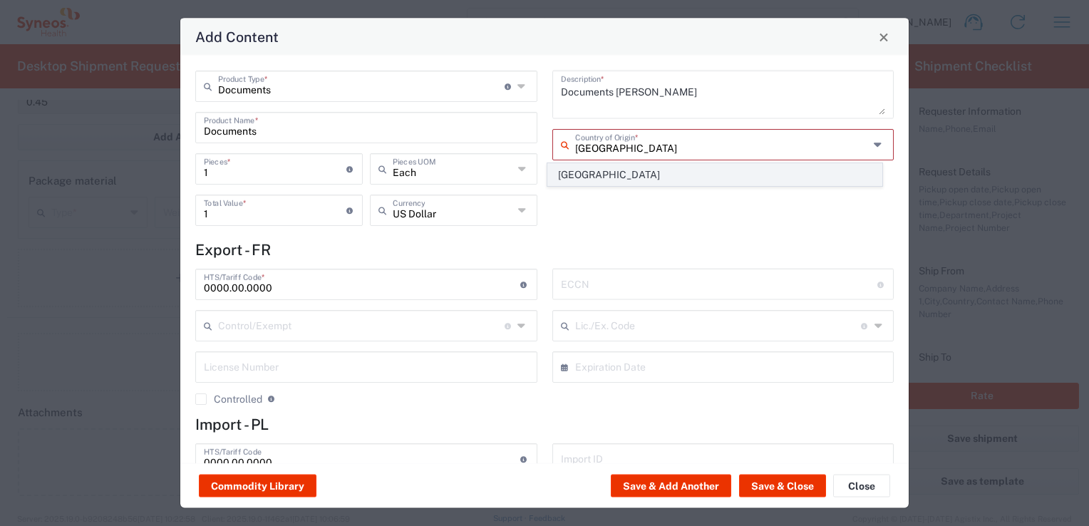
click at [606, 176] on span "[GEOGRAPHIC_DATA]" at bounding box center [714, 175] width 333 height 22
type input "[GEOGRAPHIC_DATA]"
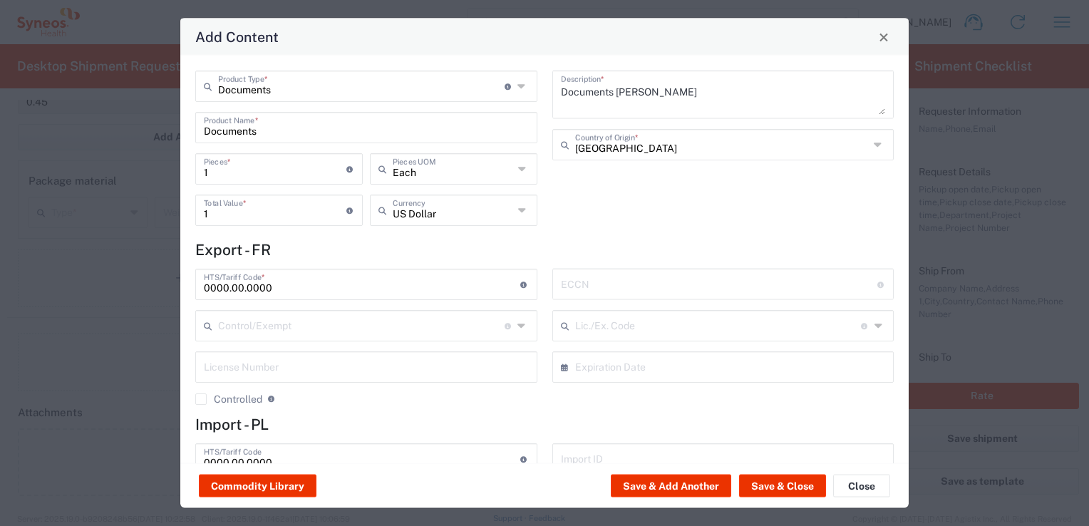
click at [653, 229] on div "Documents [PERSON_NAME] Description * [GEOGRAPHIC_DATA] Country of Origin *" at bounding box center [722, 153] width 357 height 165
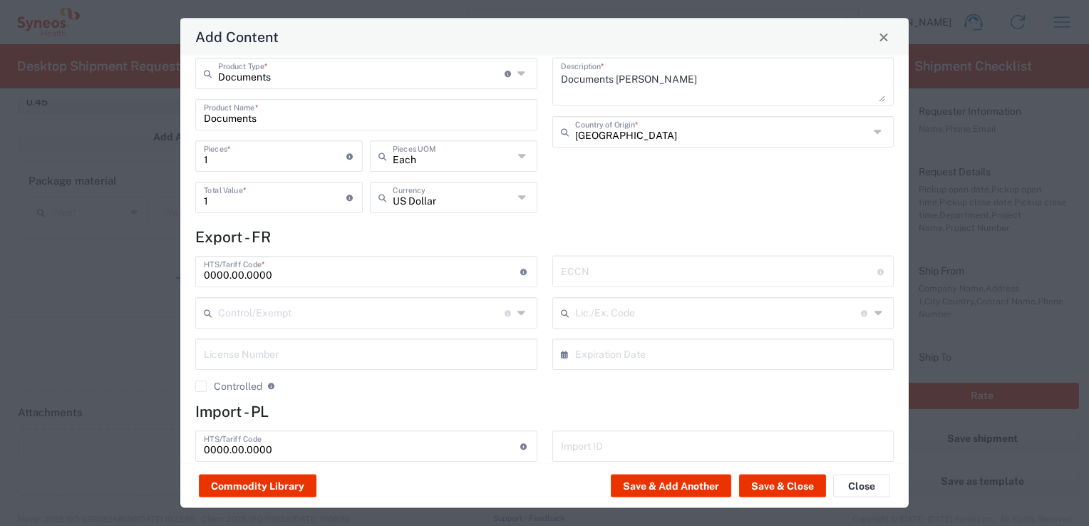
scroll to position [0, 0]
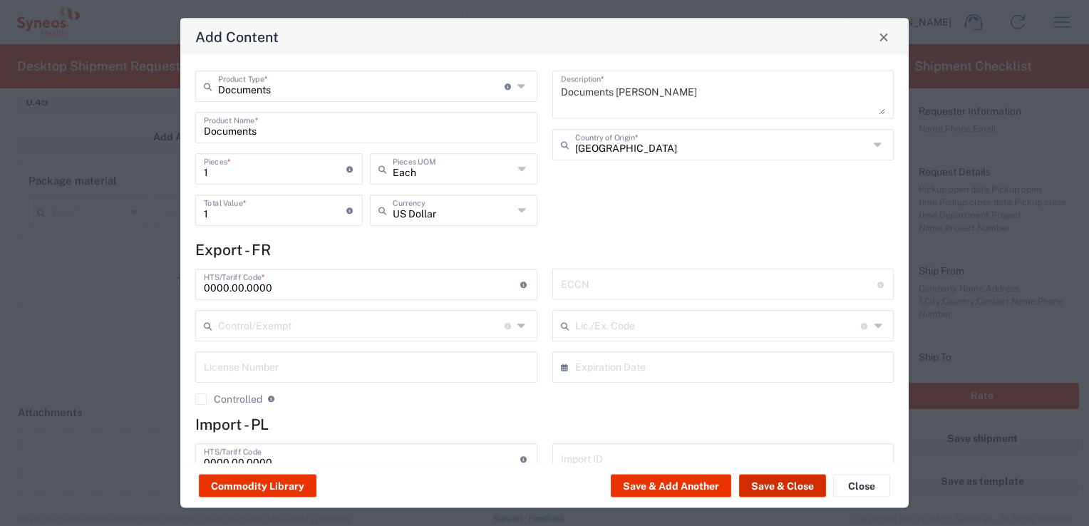
click at [759, 493] on button "Save & Close" at bounding box center [782, 485] width 87 height 23
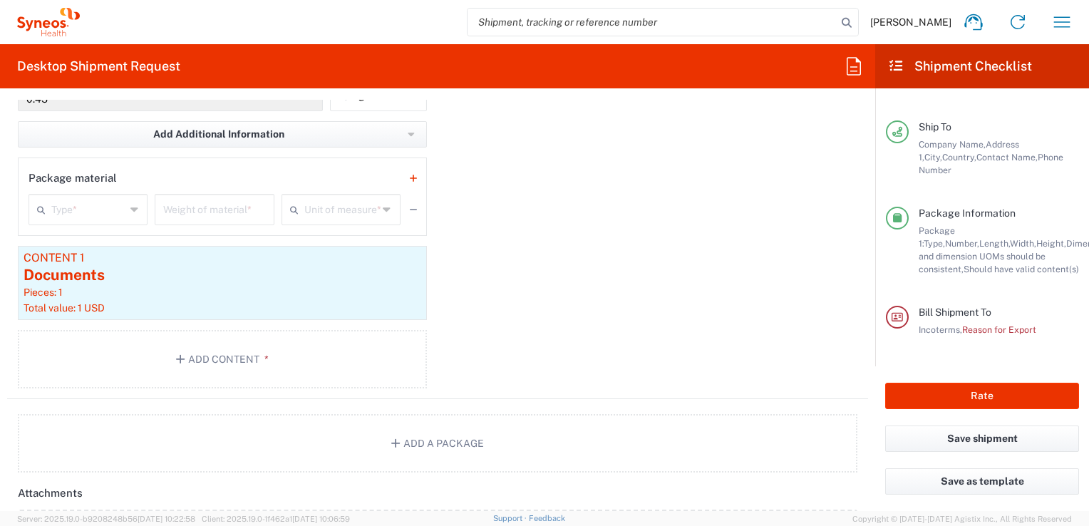
scroll to position [1567, 0]
click at [143, 298] on div "Pieces: 1" at bounding box center [223, 295] width 398 height 13
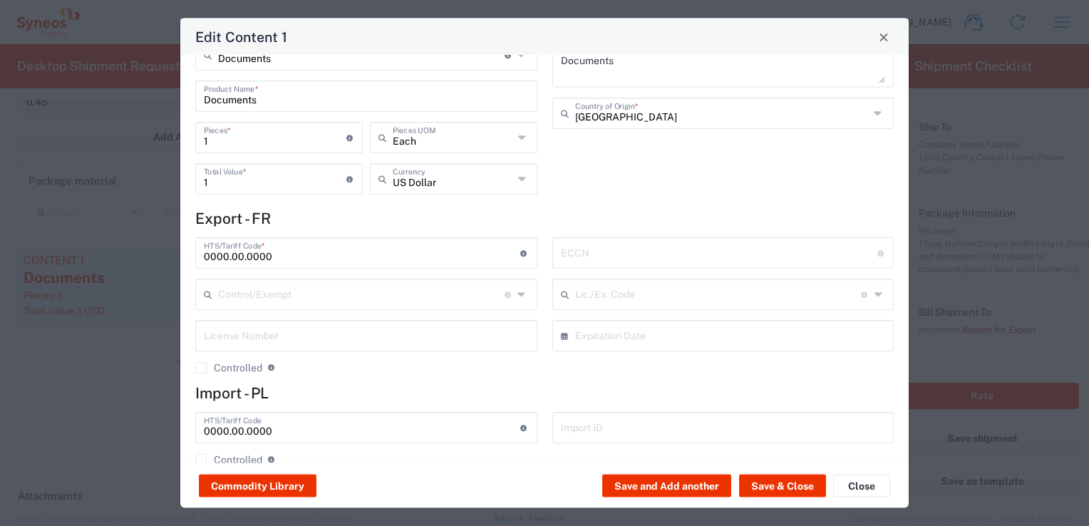
scroll to position [58, 0]
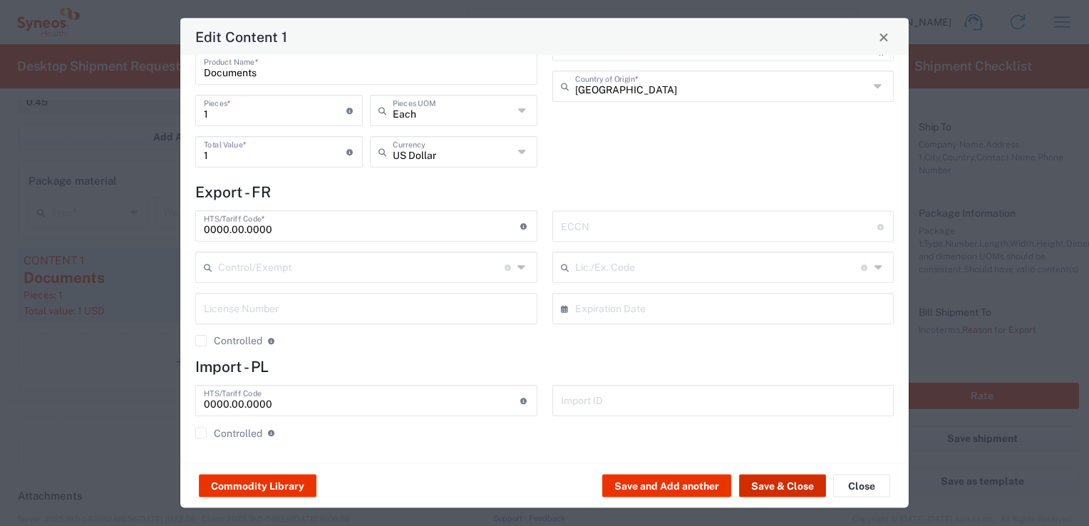
click at [769, 489] on button "Save & Close" at bounding box center [782, 485] width 87 height 23
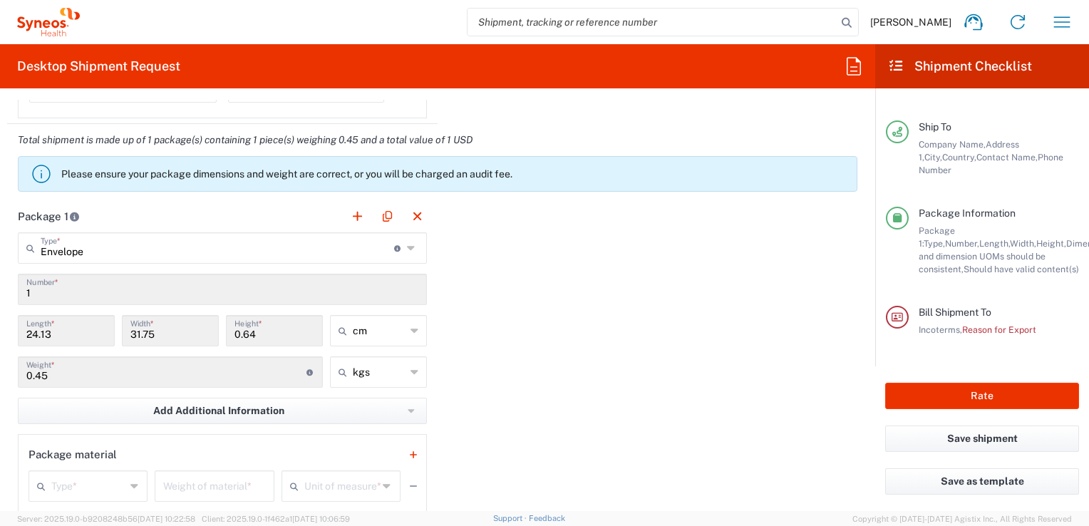
scroll to position [1211, 0]
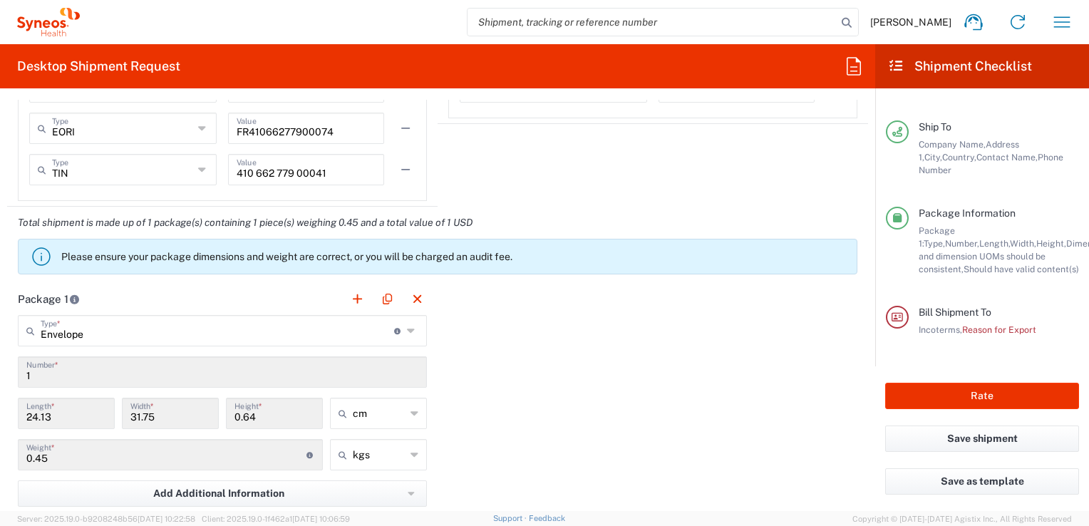
click at [365, 255] on p "Please ensure your package dimensions and weight are correct, or you will be ch…" at bounding box center [455, 256] width 789 height 13
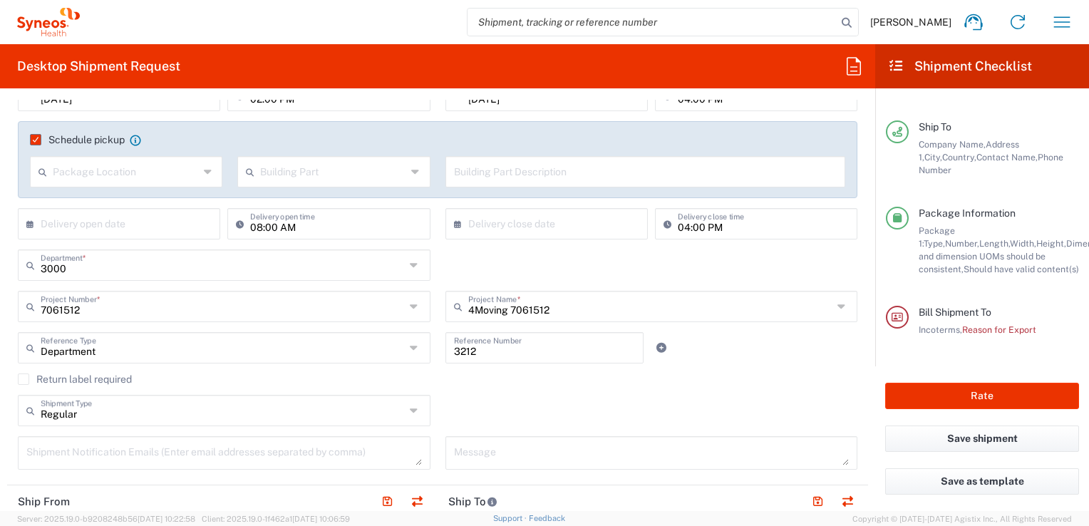
scroll to position [285, 0]
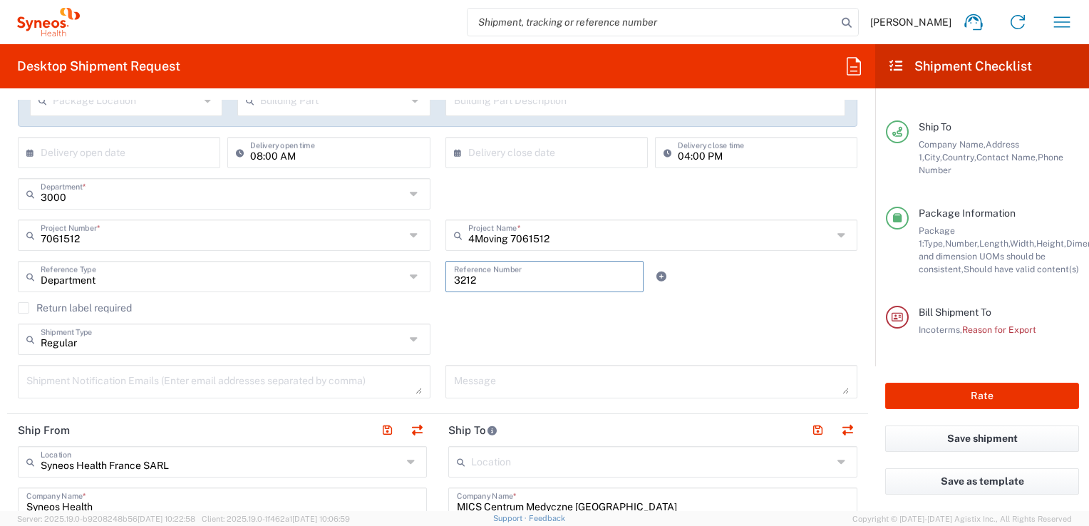
click at [510, 278] on input "3212" at bounding box center [545, 275] width 182 height 25
drag, startPoint x: 475, startPoint y: 276, endPoint x: 439, endPoint y: 274, distance: 36.4
click at [445, 274] on div "3212 Reference Number" at bounding box center [544, 276] width 199 height 31
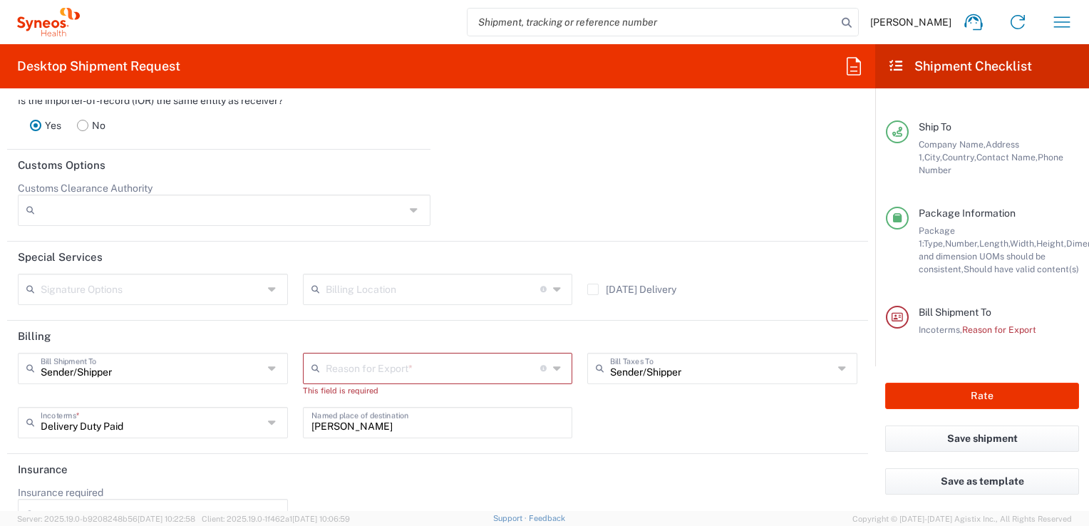
scroll to position [2134, 0]
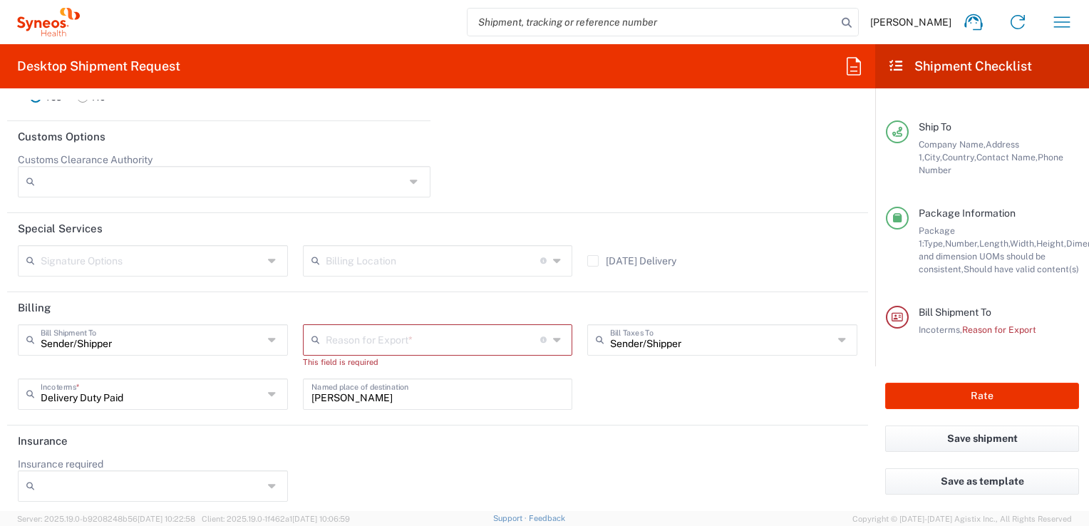
type input "7061512_POL03"
drag, startPoint x: 430, startPoint y: 343, endPoint x: 499, endPoint y: 348, distance: 69.3
click at [437, 341] on input "text" at bounding box center [433, 338] width 215 height 25
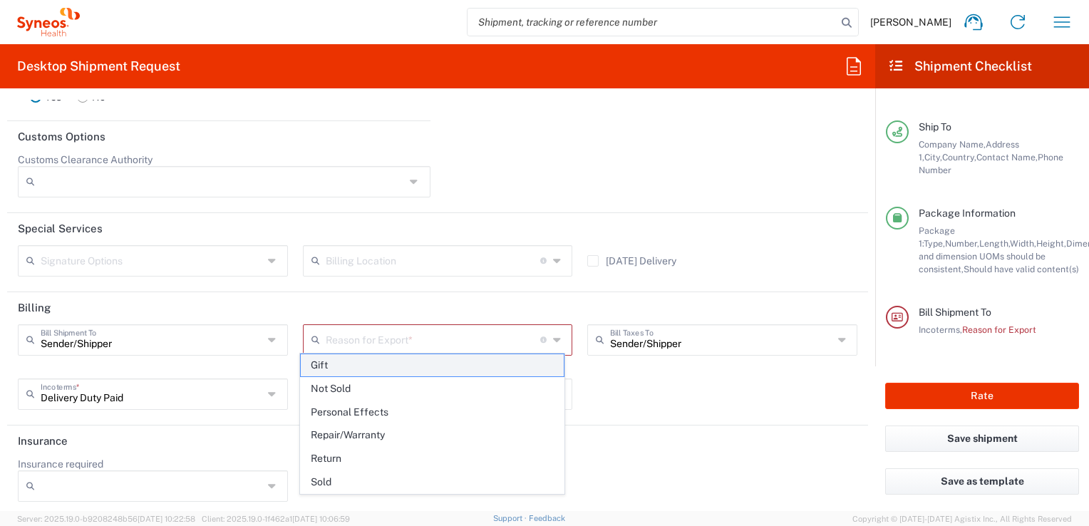
click at [328, 363] on span "Gift" at bounding box center [433, 365] width 264 height 22
type input "Gift"
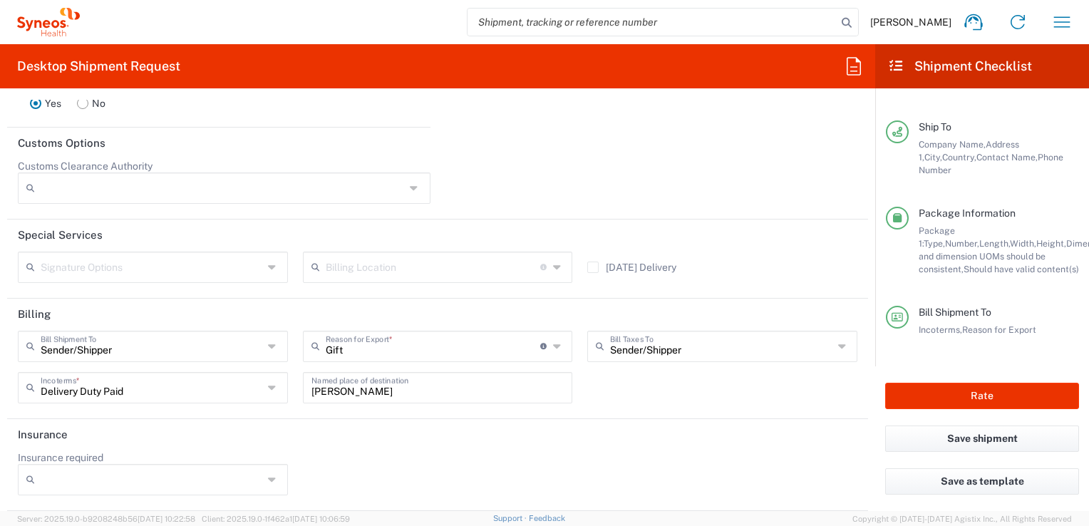
scroll to position [2122, 0]
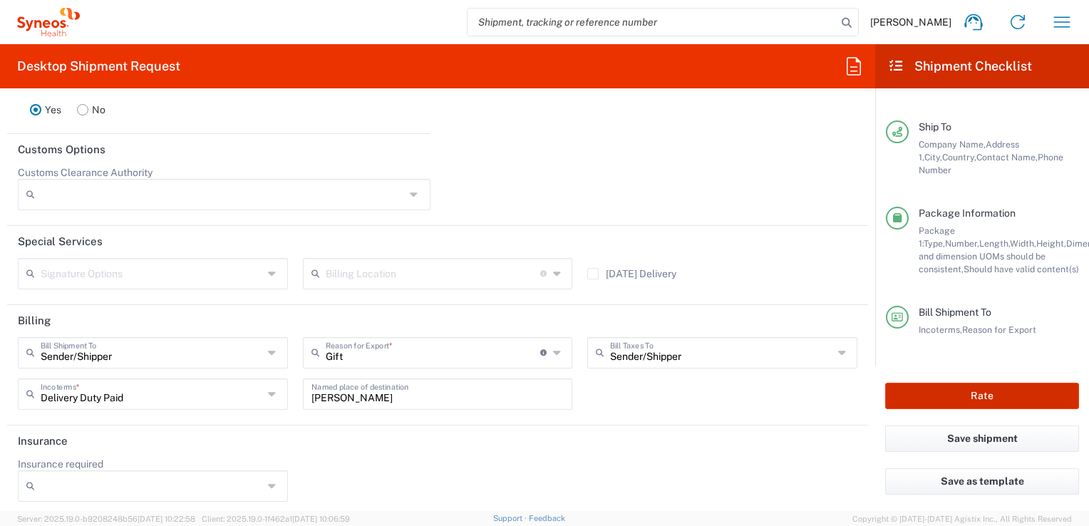
click at [947, 394] on button "Rate" at bounding box center [982, 396] width 194 height 26
type input "3212"
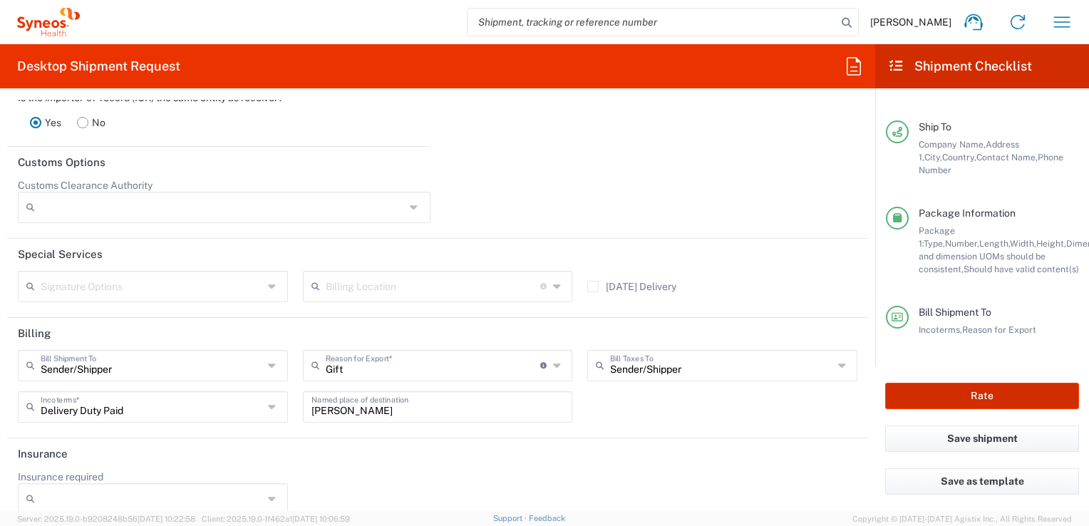
scroll to position [2134, 0]
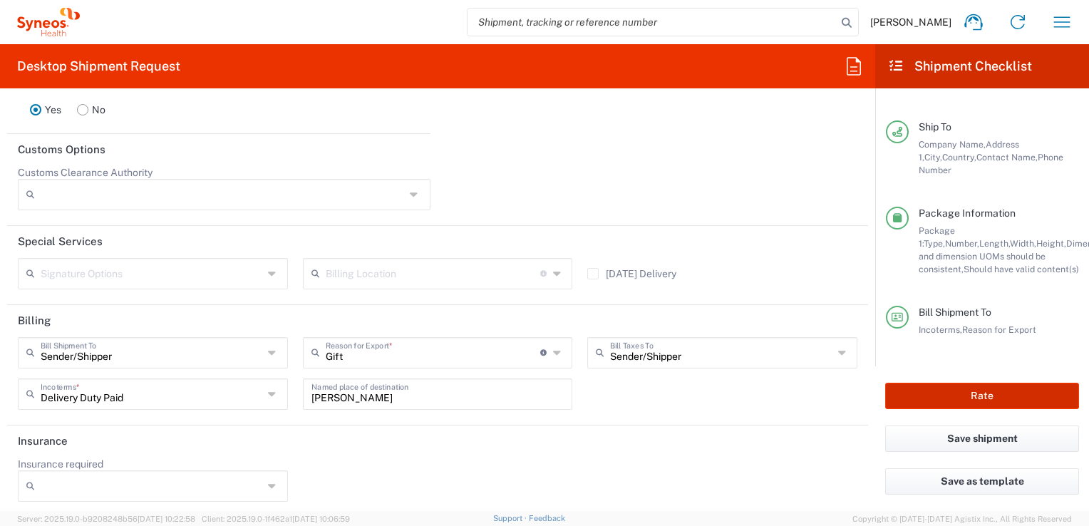
type input "7061512"
click at [977, 396] on button "Rate" at bounding box center [982, 396] width 194 height 26
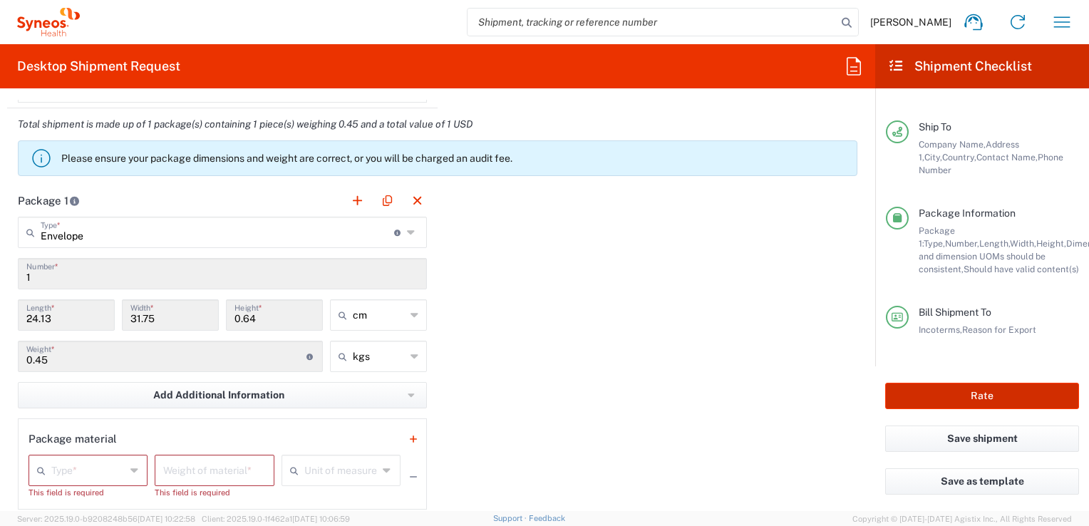
scroll to position [1422, 0]
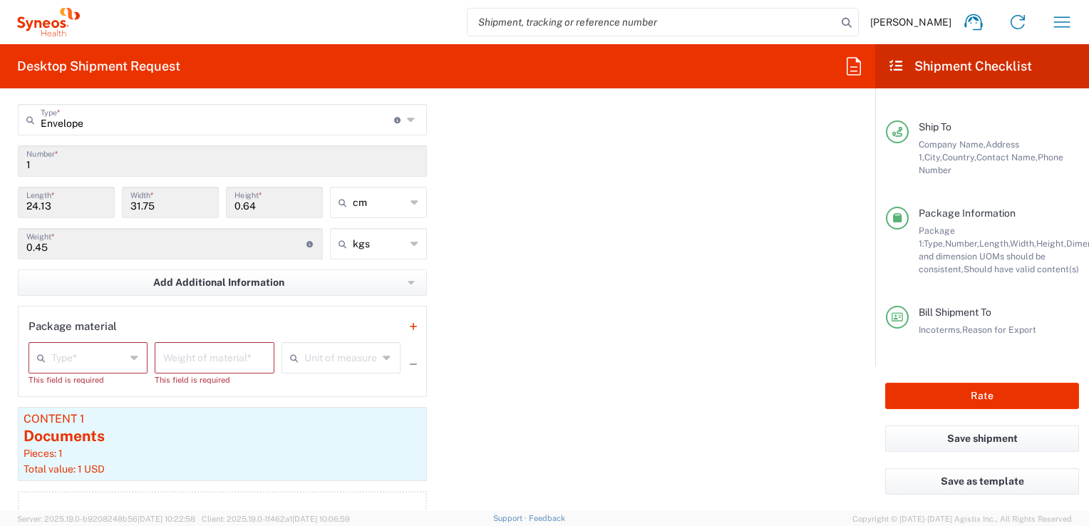
click at [121, 349] on input "text" at bounding box center [88, 356] width 74 height 25
click at [275, 380] on div "Type * Dry Ice [MEDICAL_DATA](s) [MEDICAL_DATA] This field is required Weight o…" at bounding box center [214, 369] width 372 height 54
click at [413, 360] on button "button" at bounding box center [413, 364] width 20 height 20
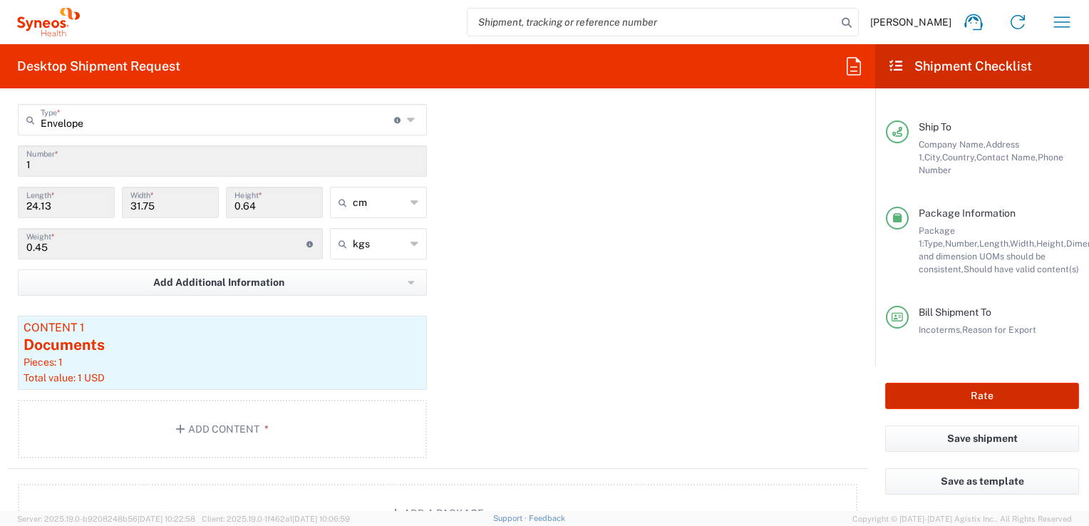
click at [972, 394] on button "Rate" at bounding box center [982, 396] width 194 height 26
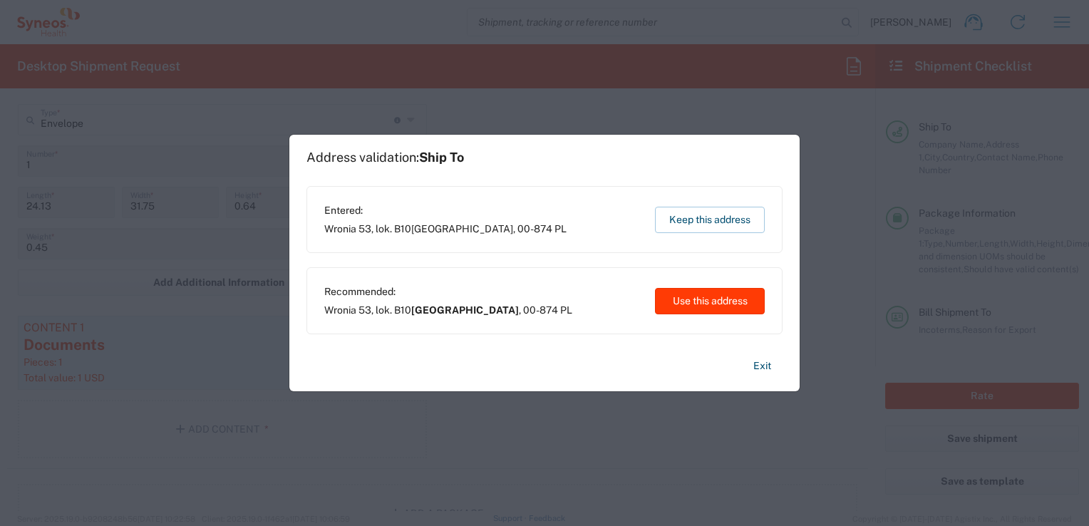
click at [705, 296] on button "Use this address" at bounding box center [710, 301] width 110 height 26
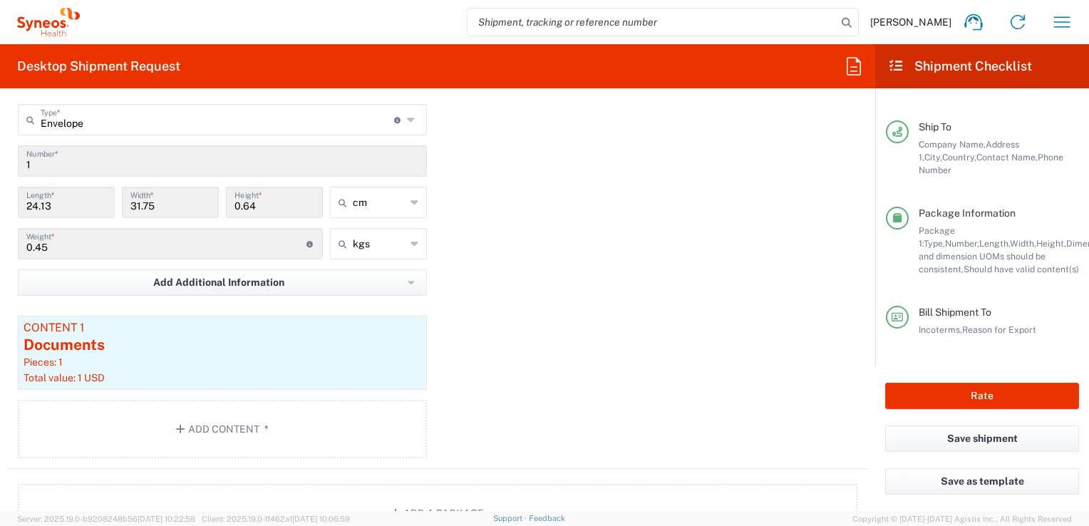
type input "[GEOGRAPHIC_DATA]"
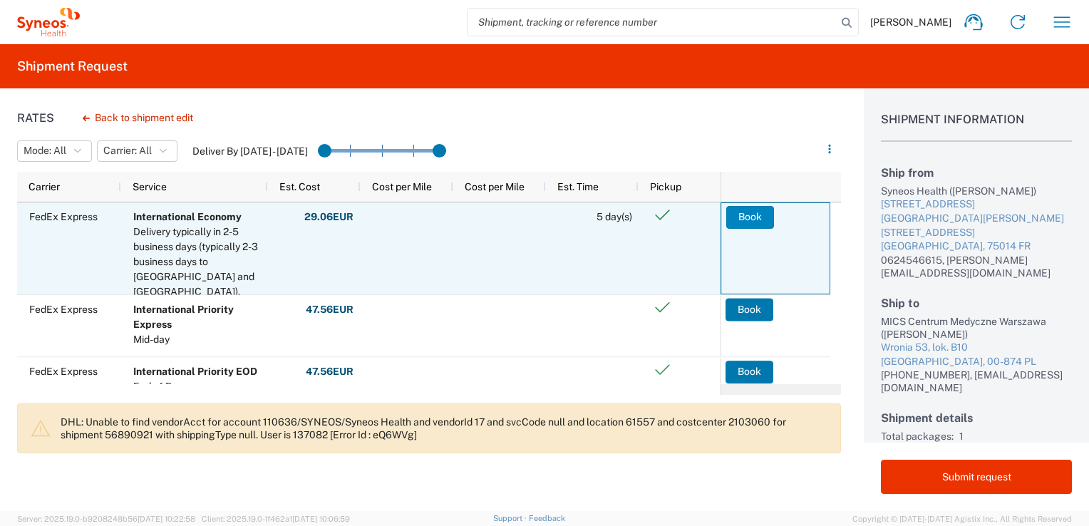
click at [747, 214] on button "Book" at bounding box center [750, 217] width 48 height 23
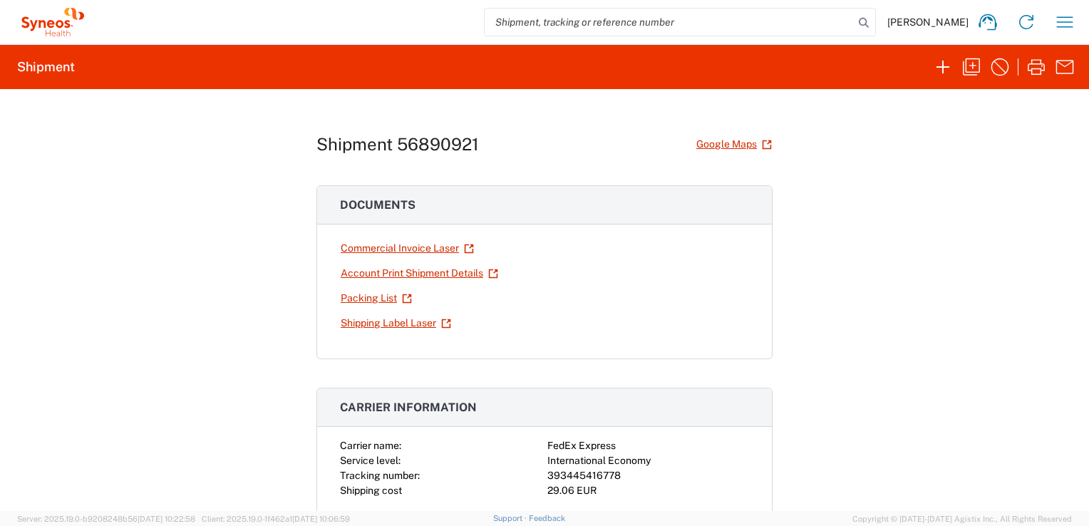
click at [422, 249] on link "Commercial Invoice Laser" at bounding box center [407, 248] width 135 height 25
click at [377, 324] on link "Shipping Label Laser" at bounding box center [396, 323] width 112 height 25
click at [362, 298] on link "Packing List" at bounding box center [376, 298] width 73 height 25
click at [969, 70] on icon "button" at bounding box center [971, 67] width 23 height 23
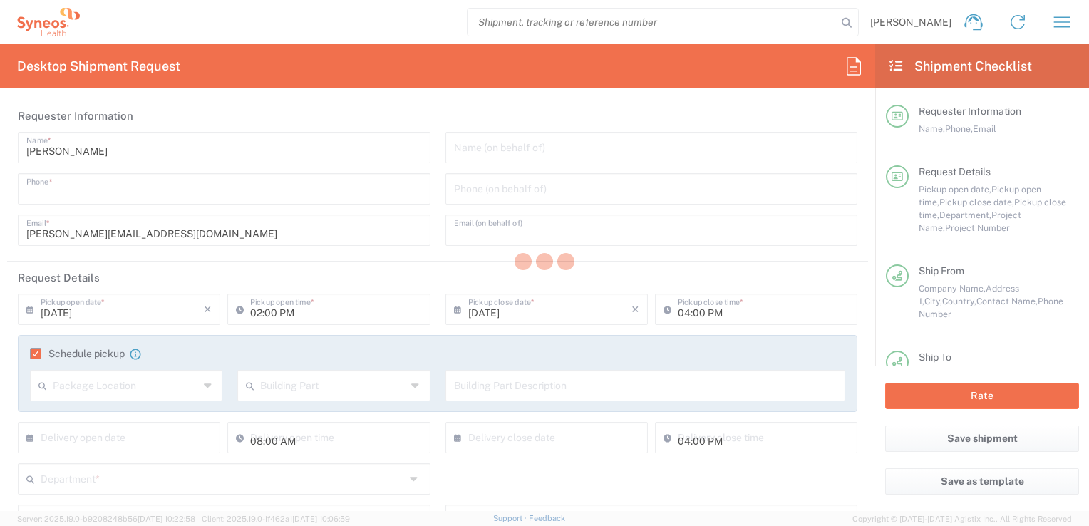
type input "0624546615"
type input "[PERSON_NAME][EMAIL_ADDRESS][DOMAIN_NAME]"
type input "Department"
type input "3000"
type textarea "[PERSON_NAME][EMAIL_ADDRESS][DOMAIN_NAME]"
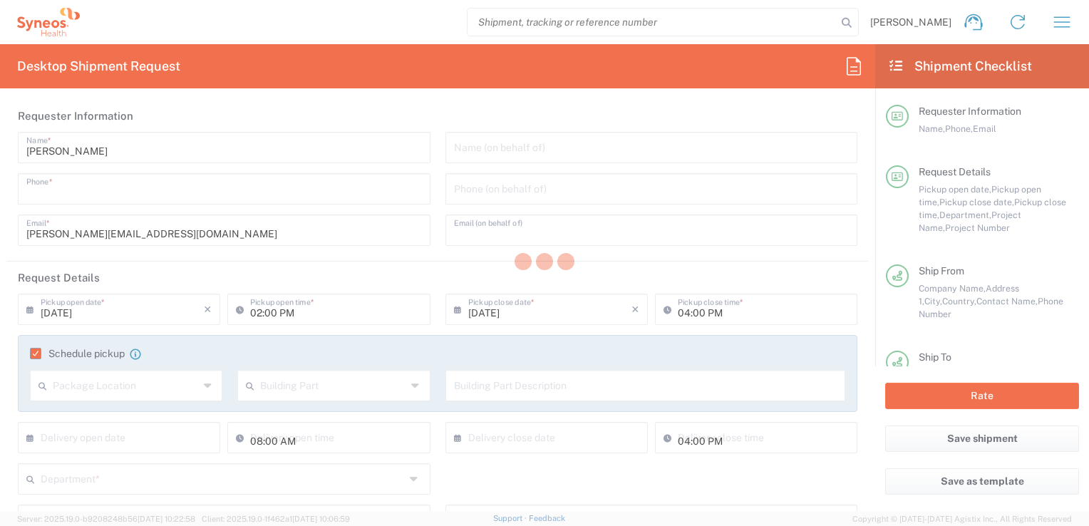
type input "Syneos Health France SARL"
type input "Syneos Health"
type input "[STREET_ADDRESS][PERSON_NAME]"
type input "[STREET_ADDRESS]"
type input "[GEOGRAPHIC_DATA]"
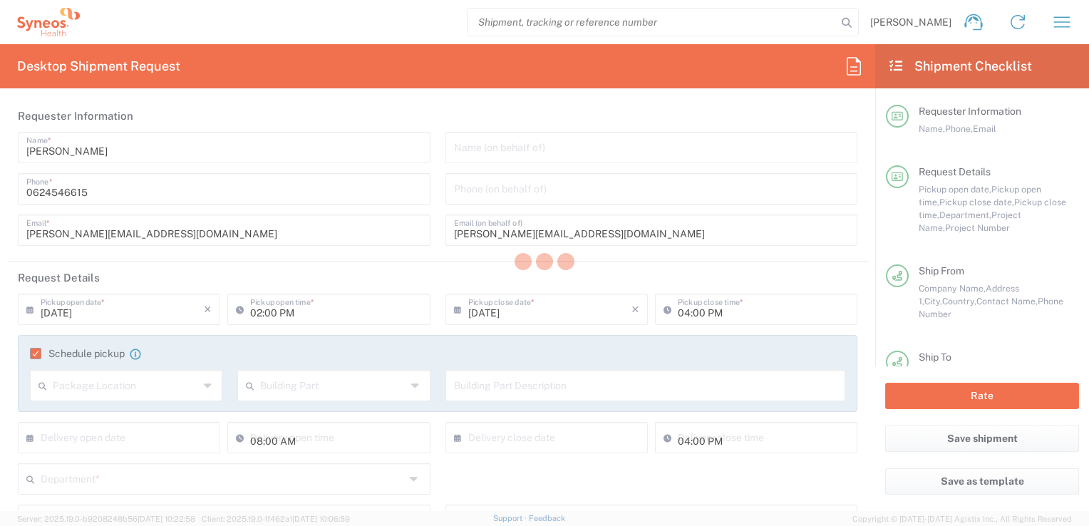
type input "[GEOGRAPHIC_DATA]"
type input "75014"
type input "[PERSON_NAME]"
type input "0624546615"
type input "[PERSON_NAME][EMAIL_ADDRESS][DOMAIN_NAME]"
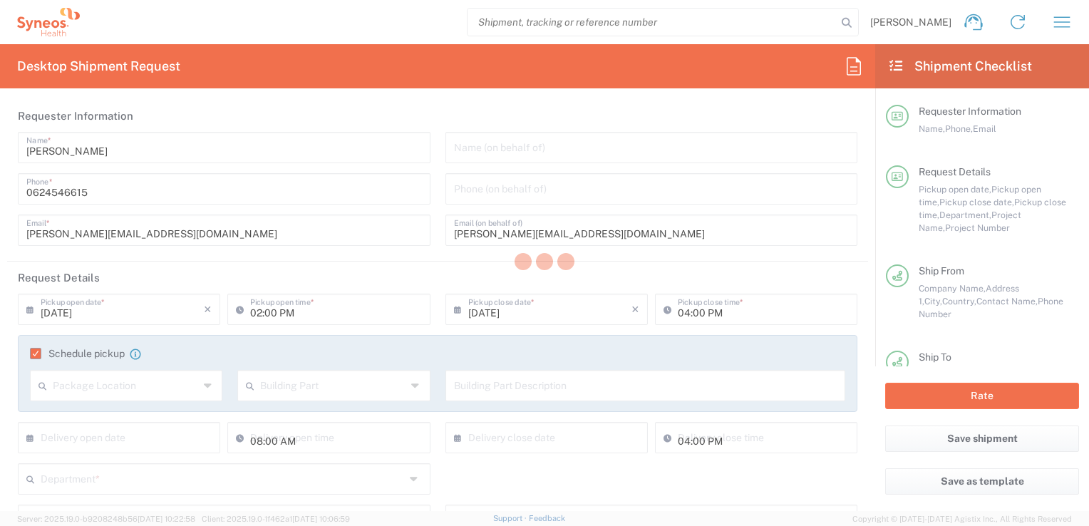
type input "MICS Centrum Medyczne [GEOGRAPHIC_DATA]"
type input "Wronia 53, lok. B10"
type input "[GEOGRAPHIC_DATA]"
type input "00-874"
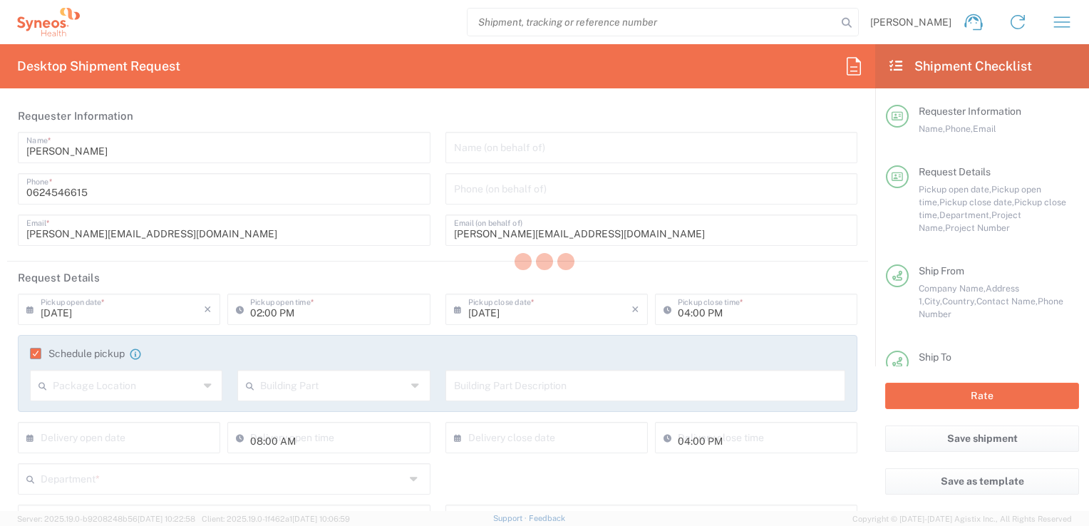
type input "[PERSON_NAME]"
type input "[PHONE_NUMBER]"
type input "[PERSON_NAME][EMAIL_ADDRESS][DOMAIN_NAME]"
type input "Sender/Shipper"
type input "Gift"
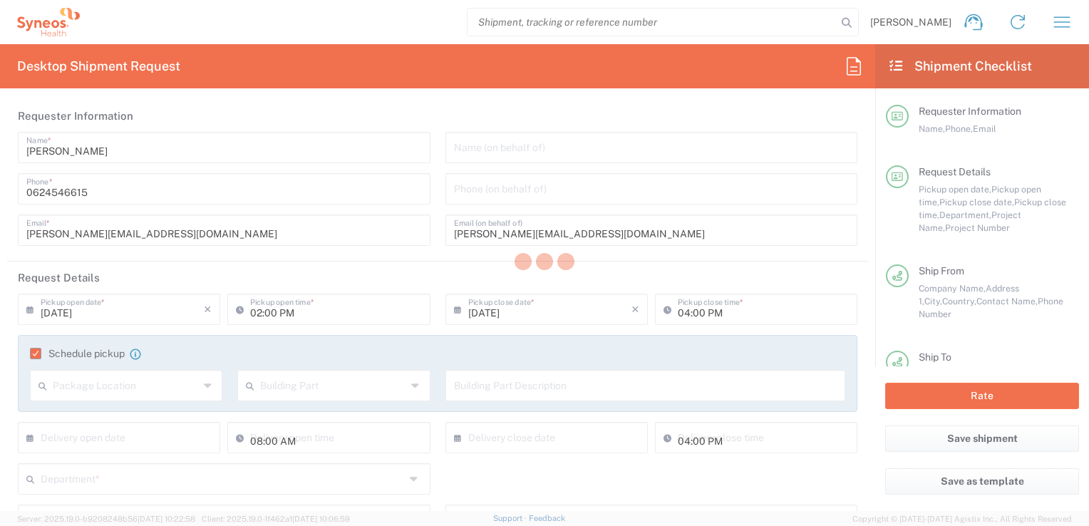
type input "Sender/Shipper"
type input "Delivery Duty Paid"
type input "[PERSON_NAME]"
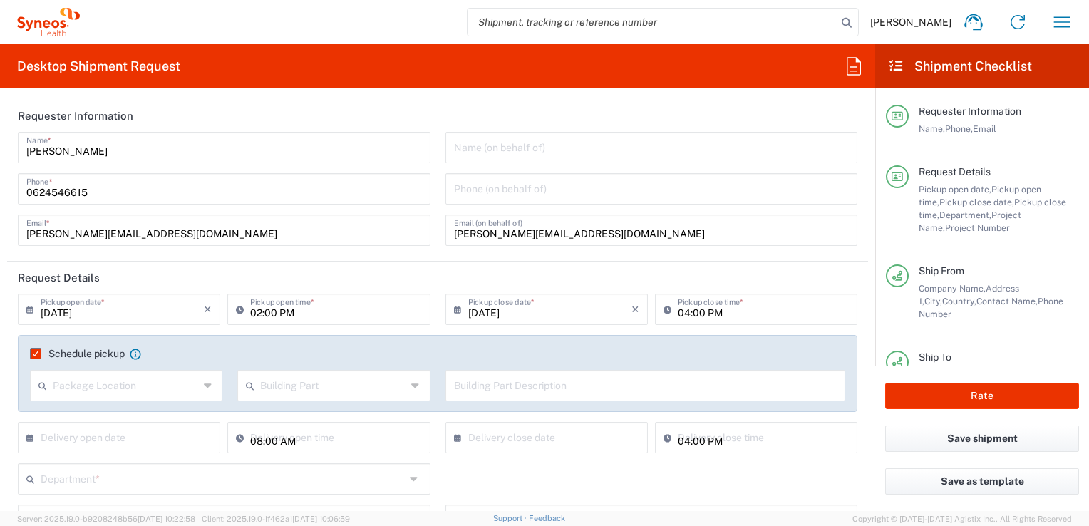
type input "3212"
type input "7061512"
type input "4Moving 7061512"
type input "Envelope"
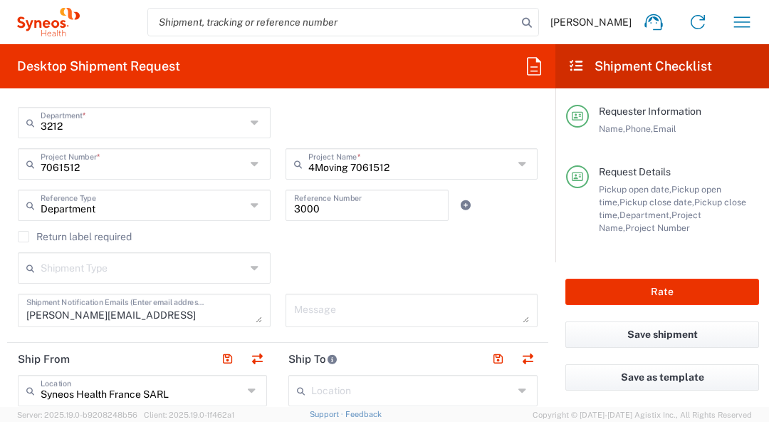
scroll to position [285, 0]
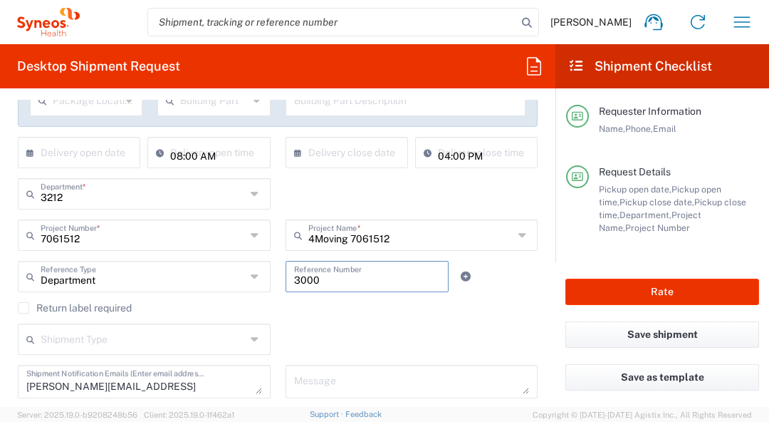
drag, startPoint x: 333, startPoint y: 276, endPoint x: 282, endPoint y: 276, distance: 50.6
click at [286, 276] on div "3000 Reference Number" at bounding box center [367, 276] width 163 height 31
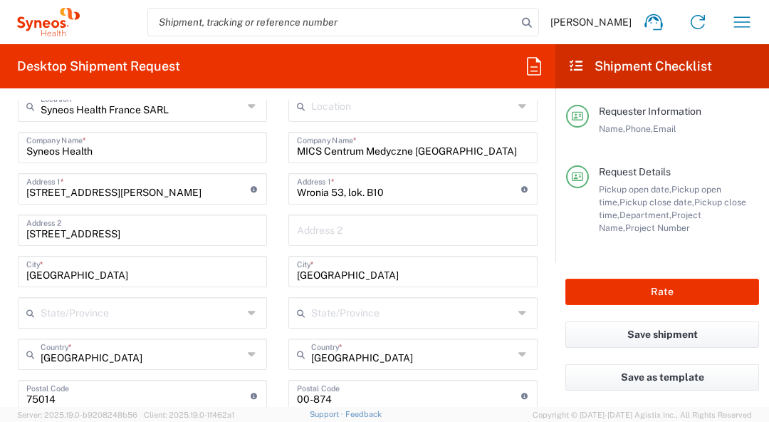
scroll to position [641, 0]
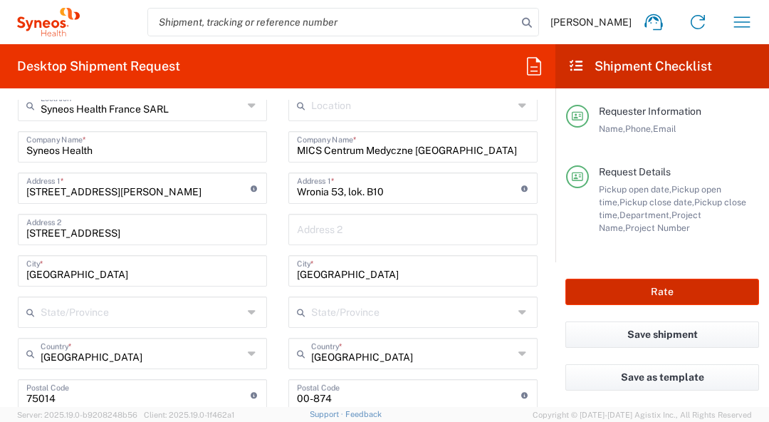
type input "7061512_POL-01"
drag, startPoint x: 425, startPoint y: 146, endPoint x: 344, endPoint y: 150, distance: 80.6
click at [432, 147] on input "MICS Centrum Medyczne [GEOGRAPHIC_DATA]" at bounding box center [413, 145] width 232 height 25
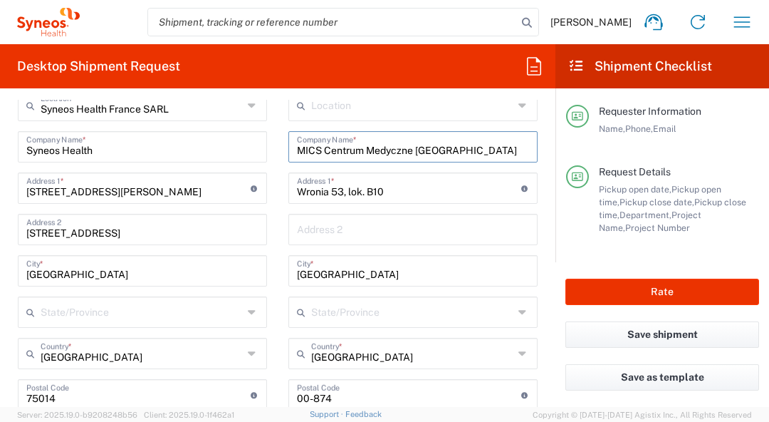
drag, startPoint x: 344, startPoint y: 150, endPoint x: 288, endPoint y: 149, distance: 56.3
click at [289, 149] on div "MICS Centrum Medyczne Warszawa Company Name *" at bounding box center [413, 146] width 249 height 31
paste input "Gyncentrum Sp. z o.o.,"
type input "Gyncentrum Sp. z o.o.,"
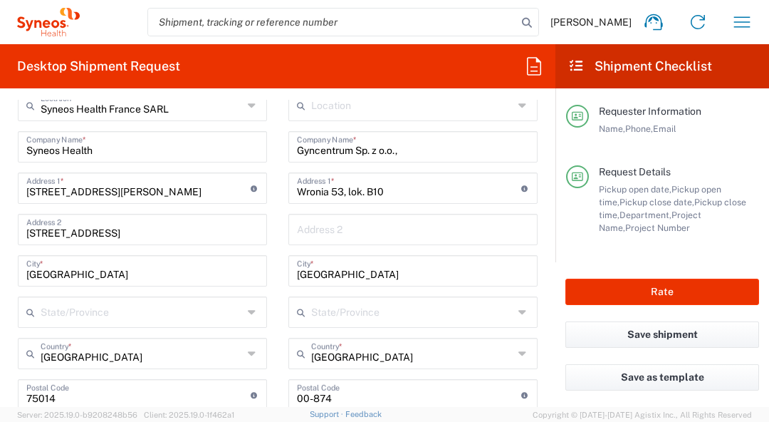
click at [369, 182] on input "Wronia 53, lok. B10" at bounding box center [409, 187] width 224 height 25
click at [290, 180] on div "Wronia 53, lok. B10 Address 1 * For cross streets use street names with '&' or …" at bounding box center [413, 187] width 249 height 31
paste input "NZOZ Holsamed-Oddział Libero,"
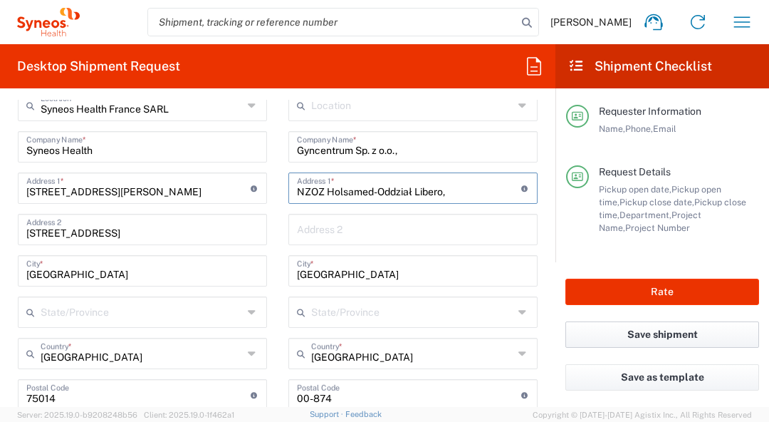
type input "NZOZ Holsamed-Oddział Libero,"
click at [365, 230] on input "text" at bounding box center [413, 228] width 232 height 25
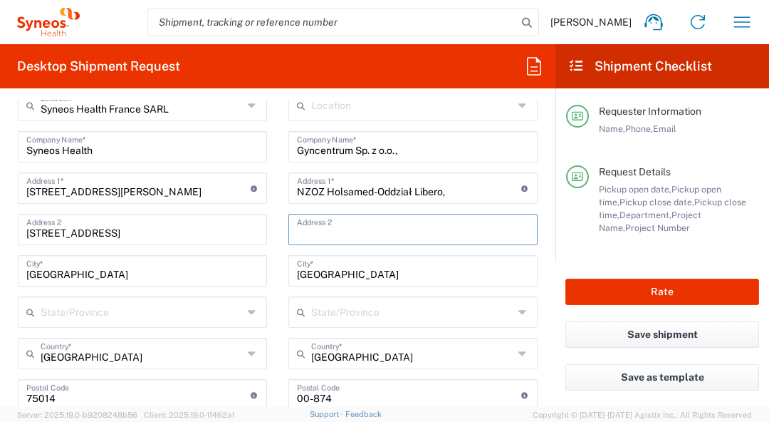
paste input "[PERSON_NAME] 229,"
type input "[PERSON_NAME] 229,"
drag, startPoint x: 358, startPoint y: 266, endPoint x: 249, endPoint y: 277, distance: 110.2
click at [267, 276] on div "Ship From Syneos Health [GEOGRAPHIC_DATA] SARL Location Syneos Health [GEOGRAPH…" at bounding box center [277, 417] width 541 height 719
type input "[GEOGRAPHIC_DATA]"
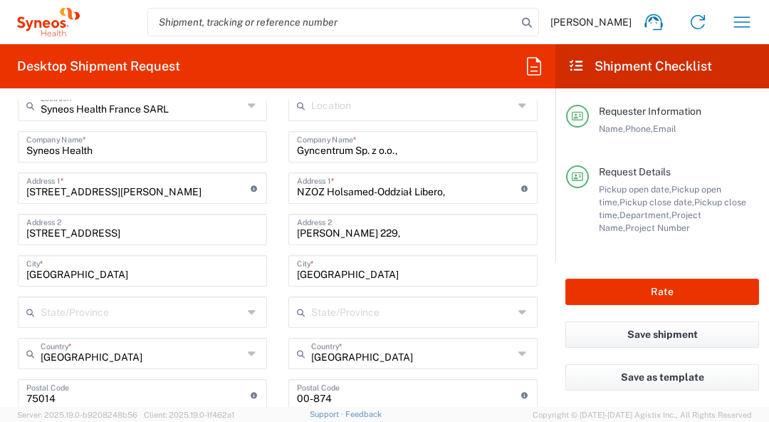
click at [338, 398] on input "undefined" at bounding box center [409, 393] width 224 height 25
drag, startPoint x: 331, startPoint y: 397, endPoint x: 256, endPoint y: 392, distance: 75.0
click at [256, 392] on div "Ship From Syneos Health [GEOGRAPHIC_DATA] SARL Location Syneos Health [GEOGRAPH…" at bounding box center [277, 417] width 541 height 719
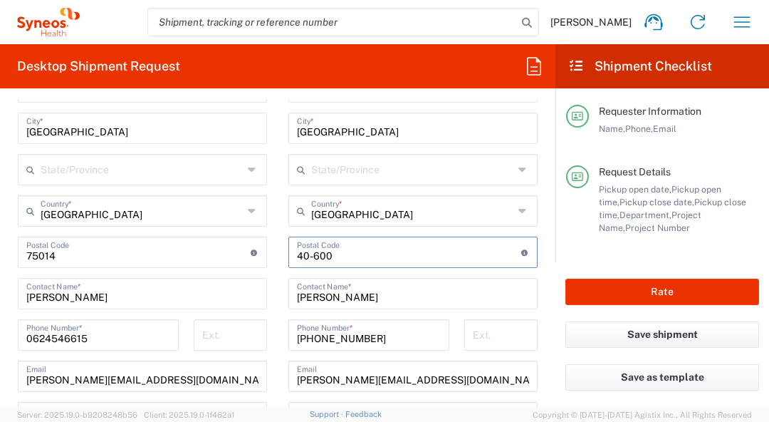
scroll to position [855, 0]
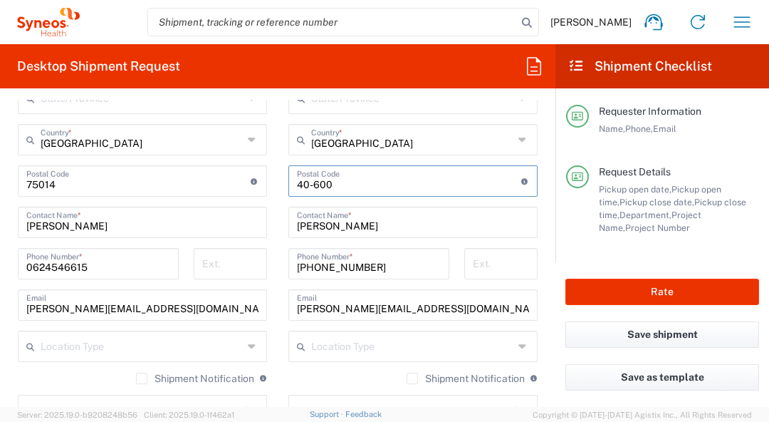
type input "40-600"
click at [365, 222] on input "[PERSON_NAME]" at bounding box center [413, 221] width 232 height 25
drag, startPoint x: 319, startPoint y: 222, endPoint x: 291, endPoint y: 221, distance: 28.5
click at [297, 221] on input "[PERSON_NAME]" at bounding box center [413, 221] width 232 height 25
paste input "[PERSON_NAME]"
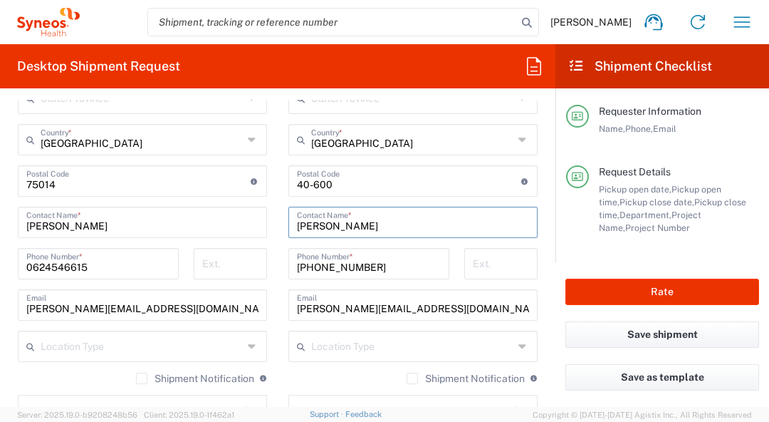
type input "[PERSON_NAME]"
click at [395, 255] on input "[PHONE_NUMBER]" at bounding box center [369, 262] width 144 height 25
drag, startPoint x: 299, startPoint y: 260, endPoint x: 253, endPoint y: 259, distance: 46.3
click at [258, 257] on div "Ship From Syneos Health [GEOGRAPHIC_DATA] SARL Location Syneos Health [GEOGRAPH…" at bounding box center [277, 203] width 541 height 719
paste input "[PHONE_NUMBER]"
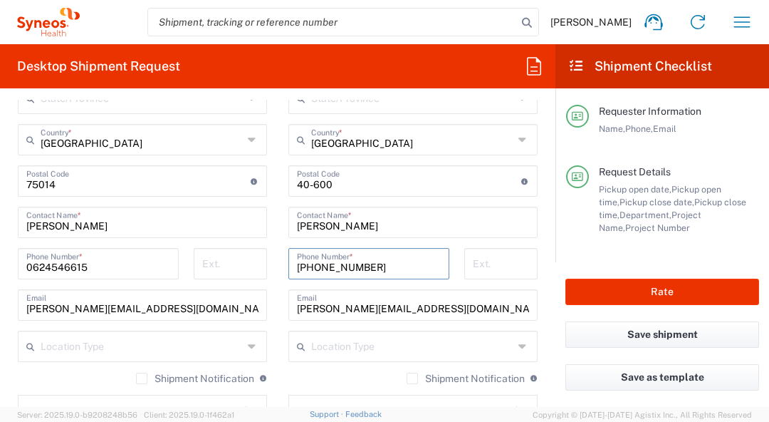
drag, startPoint x: 299, startPoint y: 261, endPoint x: 236, endPoint y: 259, distance: 63.5
click at [236, 259] on div "Ship From Syneos Health [GEOGRAPHIC_DATA] SARL Location Syneos Health [GEOGRAPH…" at bounding box center [277, 203] width 541 height 719
type input "[PHONE_NUMBER]"
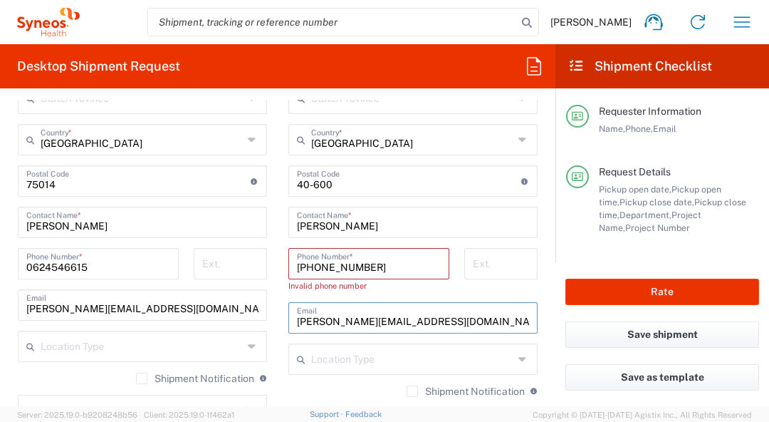
click at [408, 316] on input "[PERSON_NAME][EMAIL_ADDRESS][DOMAIN_NAME]" at bounding box center [413, 316] width 232 height 25
drag, startPoint x: 469, startPoint y: 320, endPoint x: 256, endPoint y: 309, distance: 212.6
click at [256, 309] on div "Ship From Syneos Health [GEOGRAPHIC_DATA] SARL Location Syneos Health [GEOGRAPH…" at bounding box center [277, 203] width 541 height 719
paste input "[PERSON_NAME]@holsaclinical"
type input "[PERSON_NAME][EMAIL_ADDRESS][DOMAIN_NAME]"
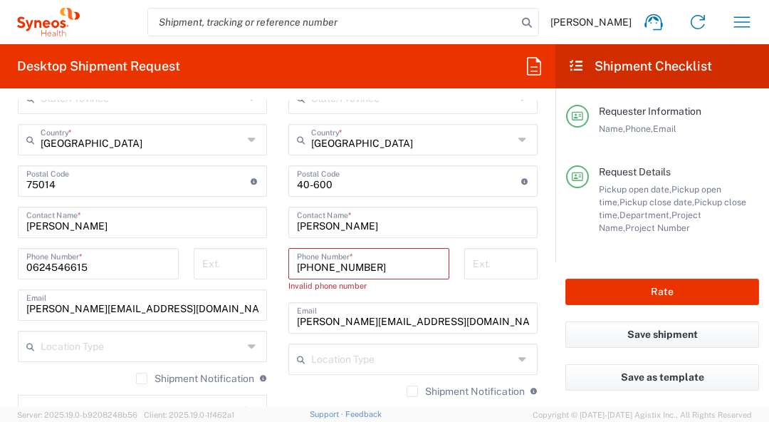
click at [297, 264] on input "[PHONE_NUMBER]" at bounding box center [369, 262] width 144 height 25
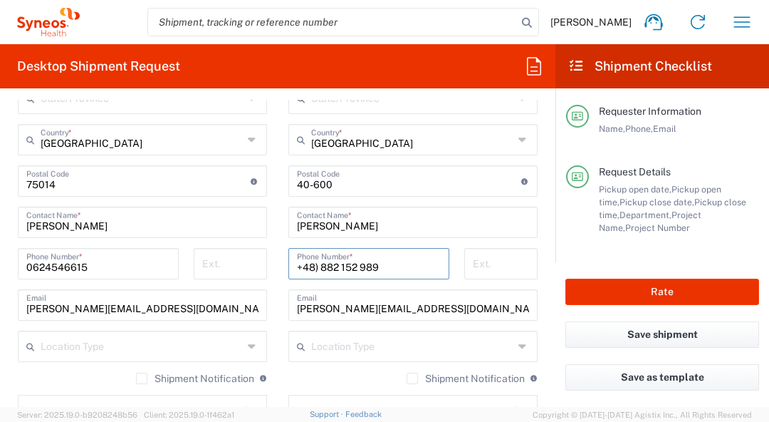
click at [314, 262] on input "+48) 882 152 989" at bounding box center [369, 262] width 144 height 25
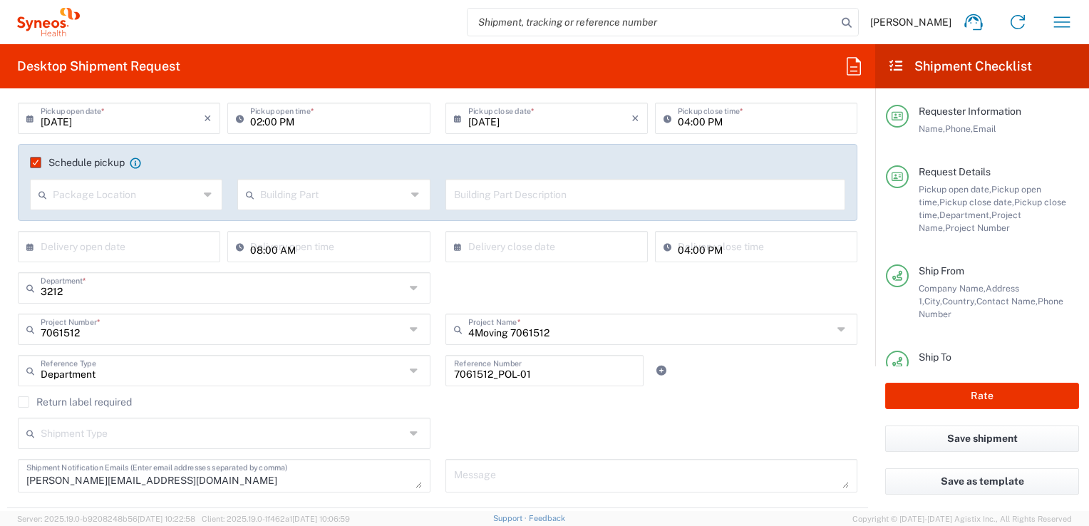
scroll to position [0, 0]
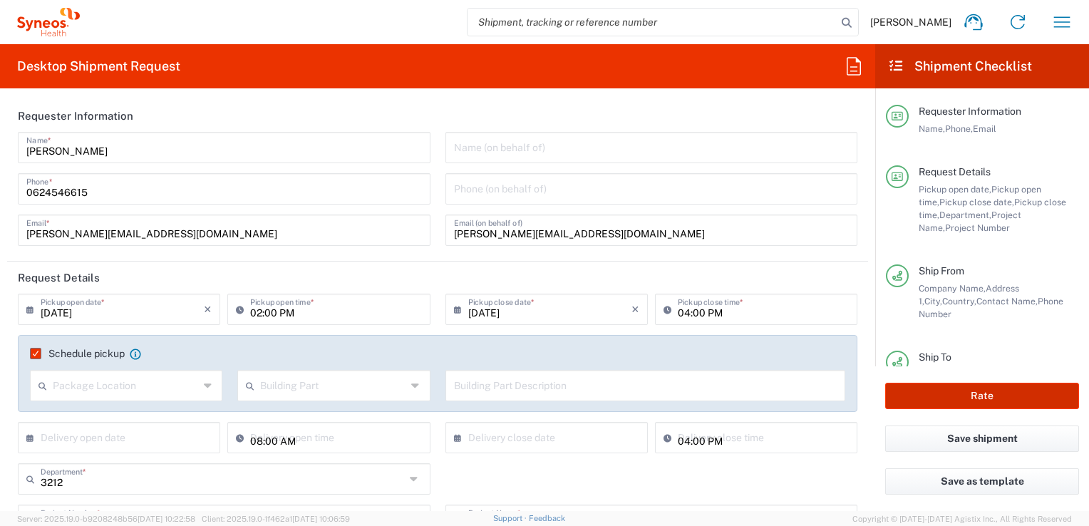
type input "[PHONE_NUMBER]"
click at [985, 395] on button "Rate" at bounding box center [982, 396] width 194 height 26
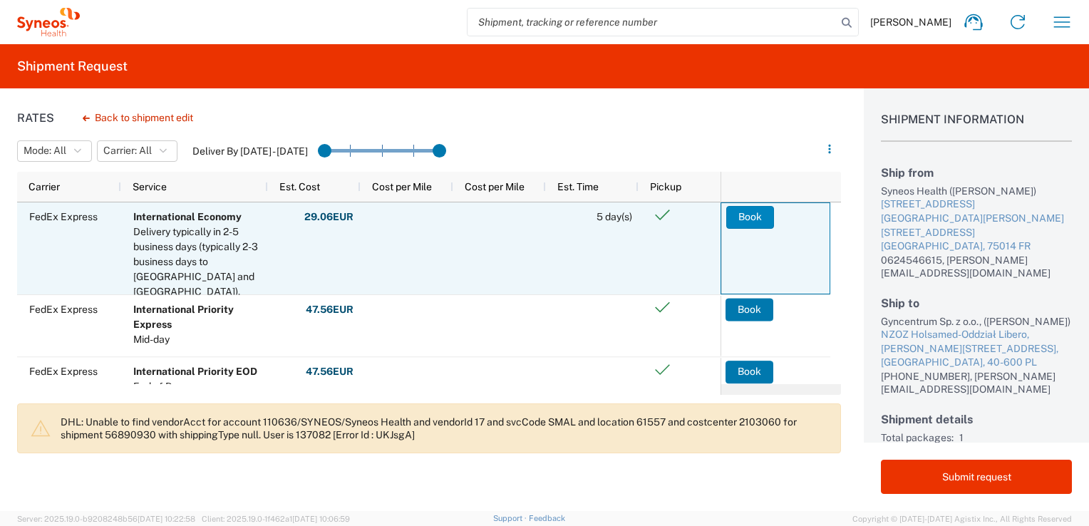
click at [748, 218] on button "Book" at bounding box center [750, 217] width 48 height 23
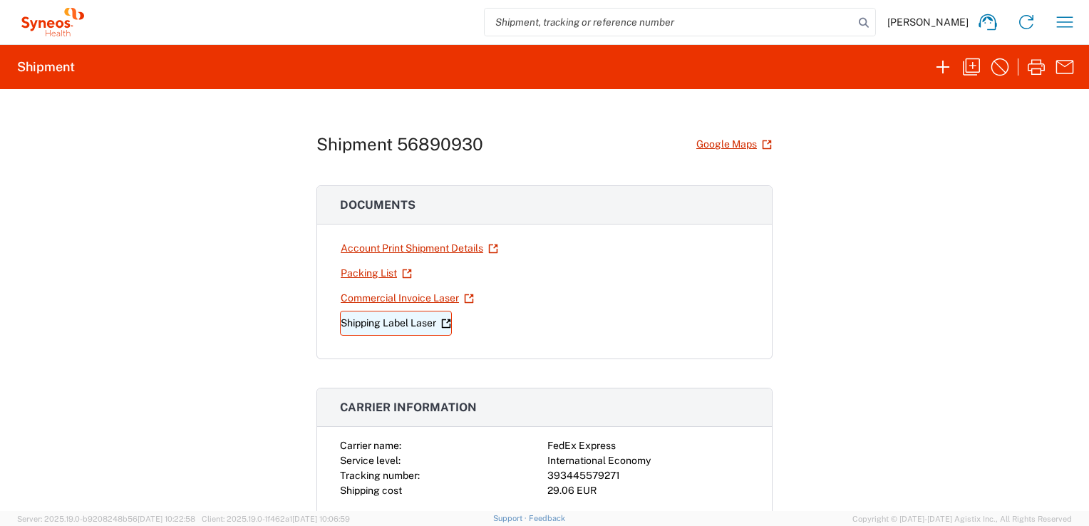
click at [395, 319] on link "Shipping Label Laser" at bounding box center [396, 323] width 112 height 25
click at [406, 298] on link "Commercial Invoice Laser" at bounding box center [407, 298] width 135 height 25
click at [356, 276] on link "Packing List" at bounding box center [376, 273] width 73 height 25
